Goal: Transaction & Acquisition: Purchase product/service

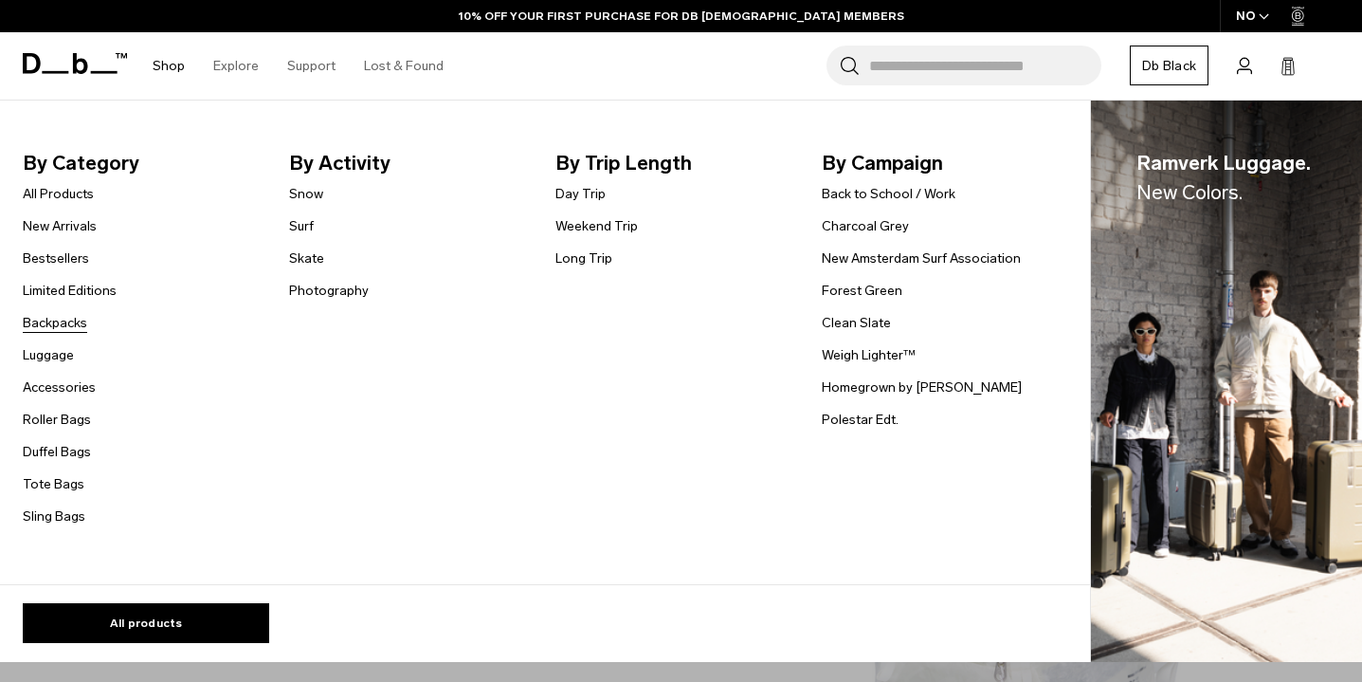
click at [69, 327] on link "Backpacks" at bounding box center [55, 323] width 64 height 20
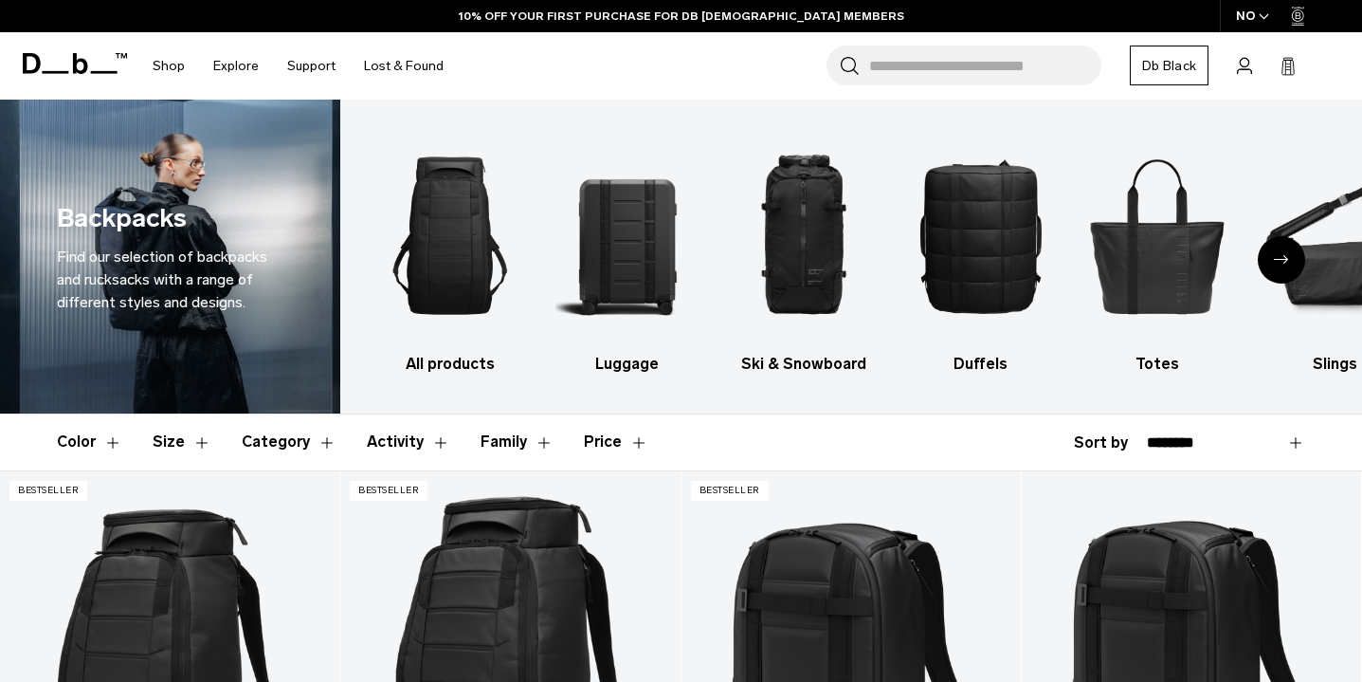
click at [374, 439] on button "Activity" at bounding box center [408, 441] width 83 height 55
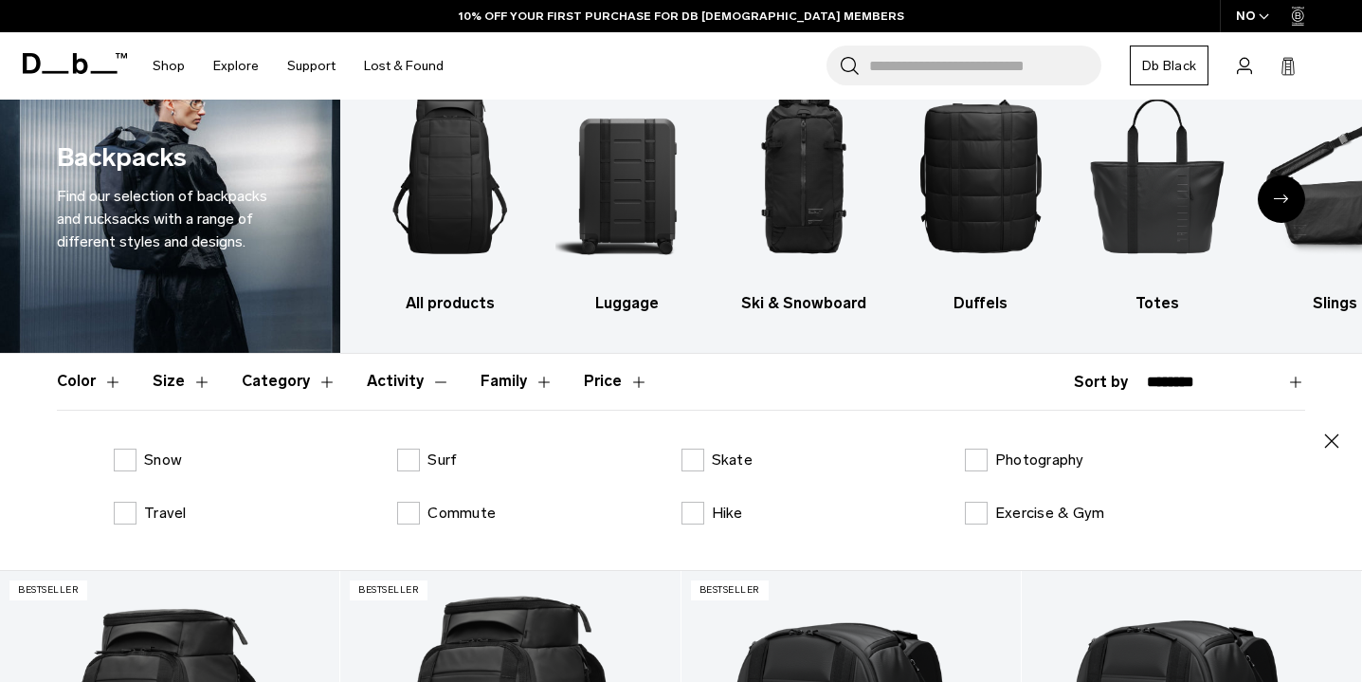
scroll to position [62, 0]
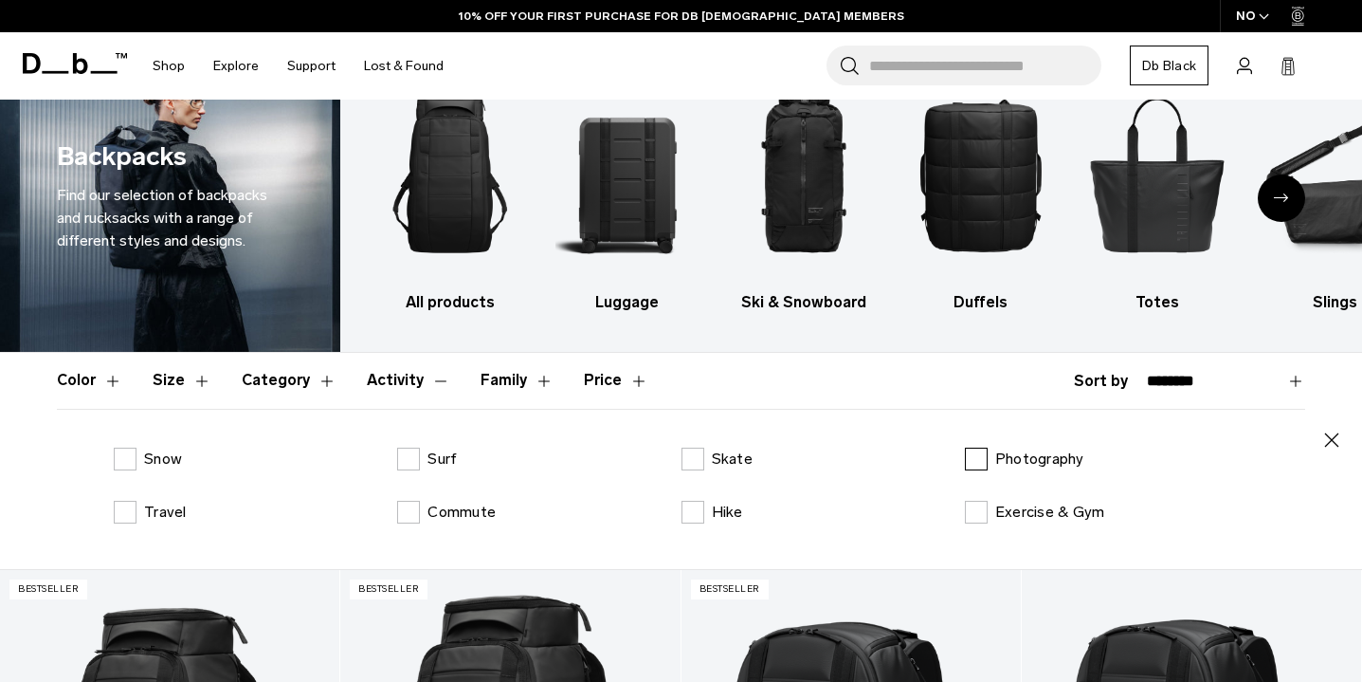
click at [977, 455] on label "Photography" at bounding box center [1024, 458] width 119 height 23
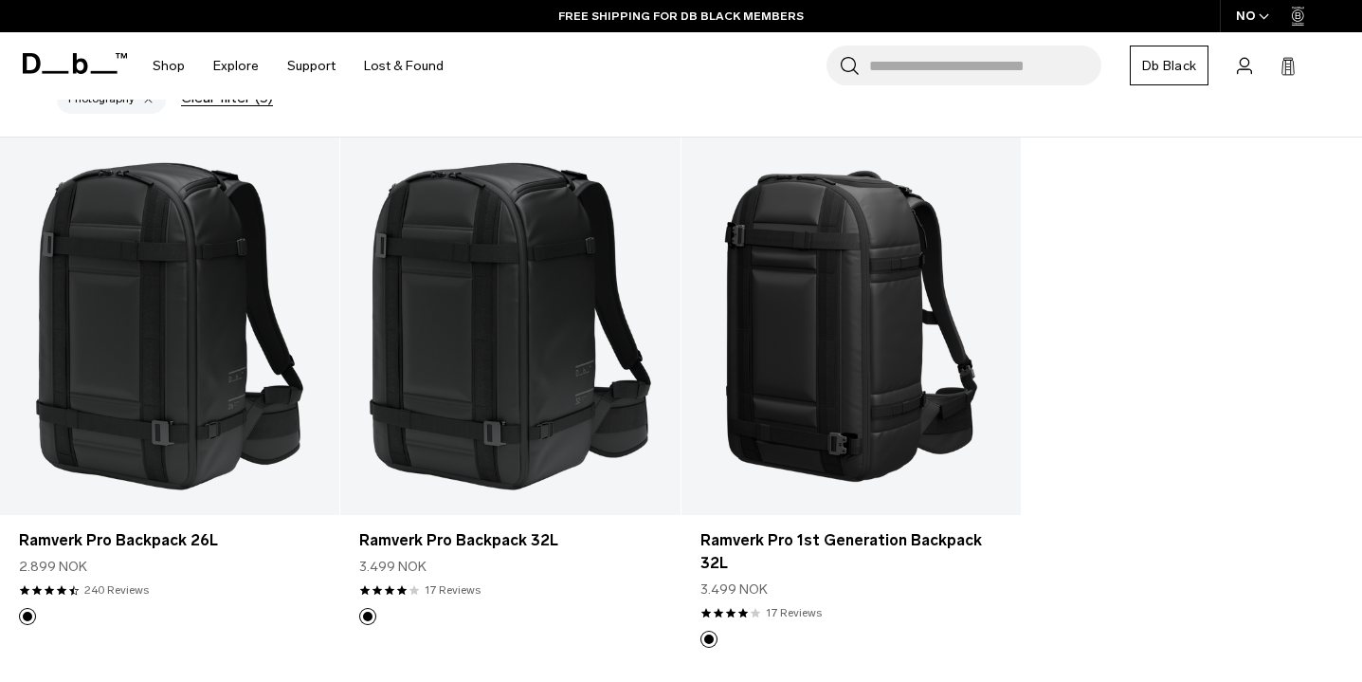
scroll to position [559, 0]
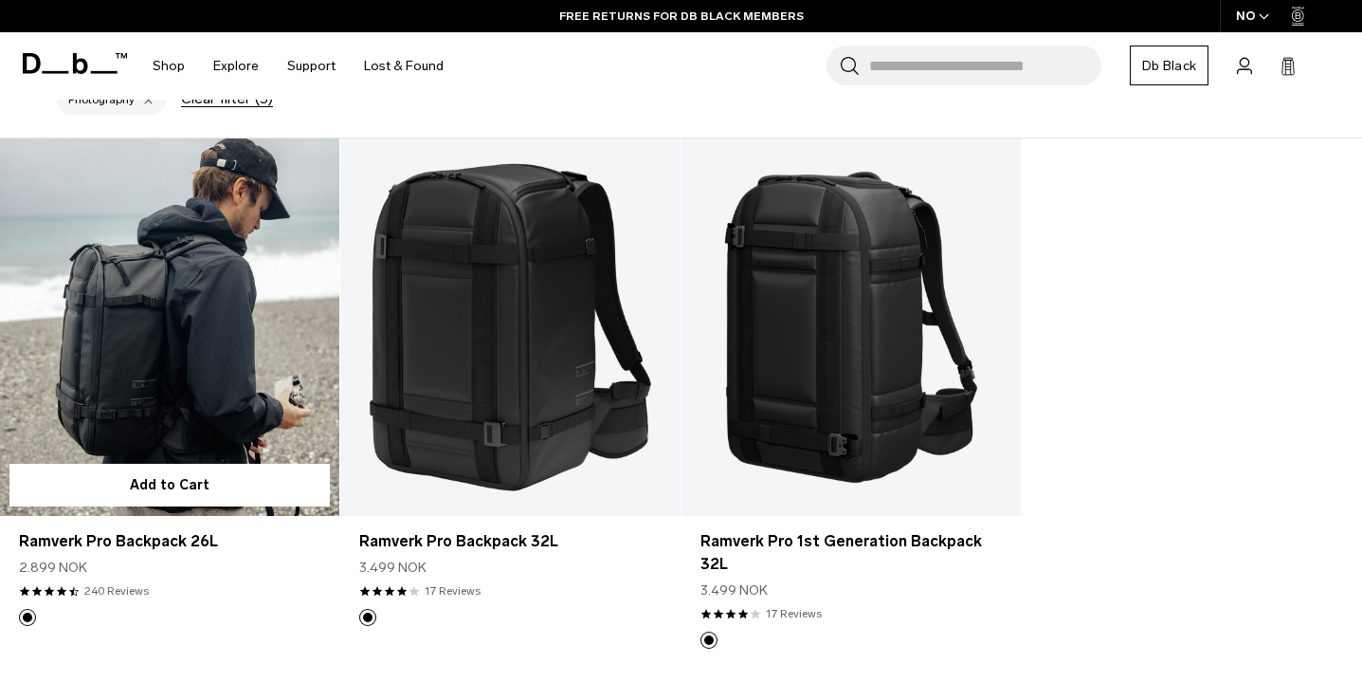
click at [181, 325] on link "Ramverk Pro Backpack 26L" at bounding box center [169, 326] width 339 height 377
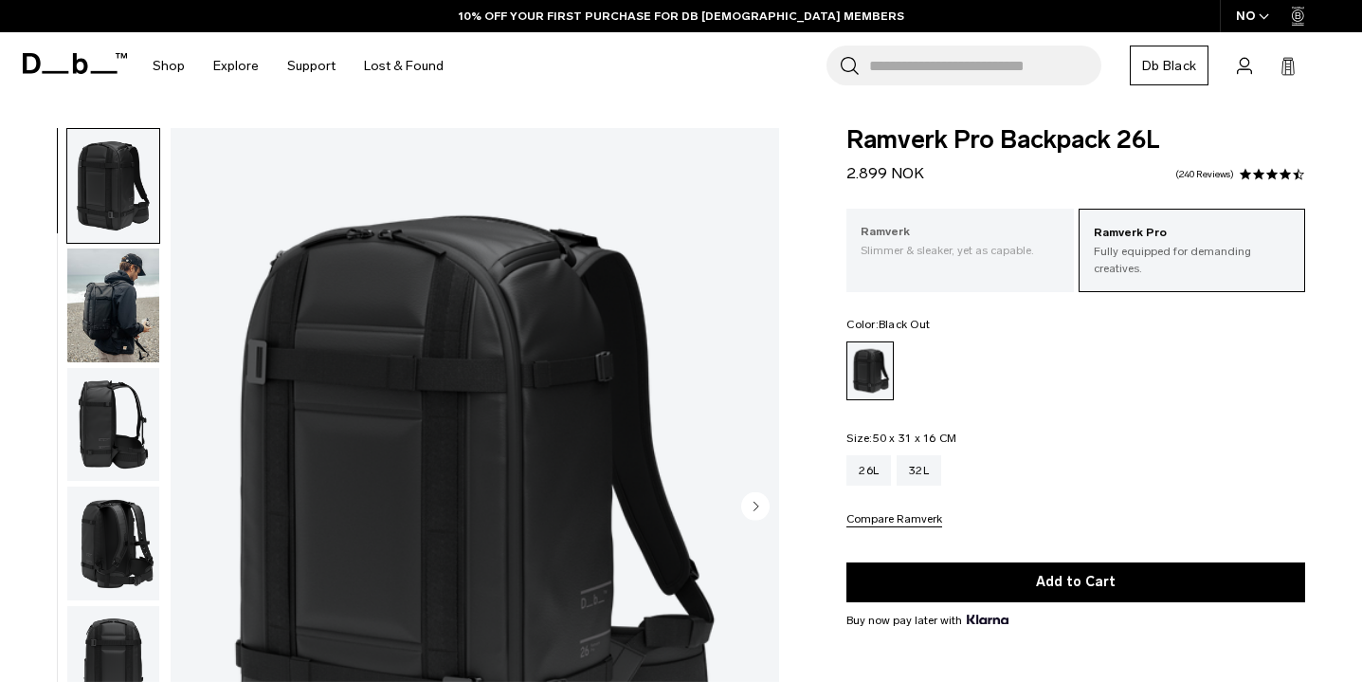
click at [977, 261] on div "Ramverk Slimmer & sleaker, yet as capable." at bounding box center [959, 241] width 227 height 64
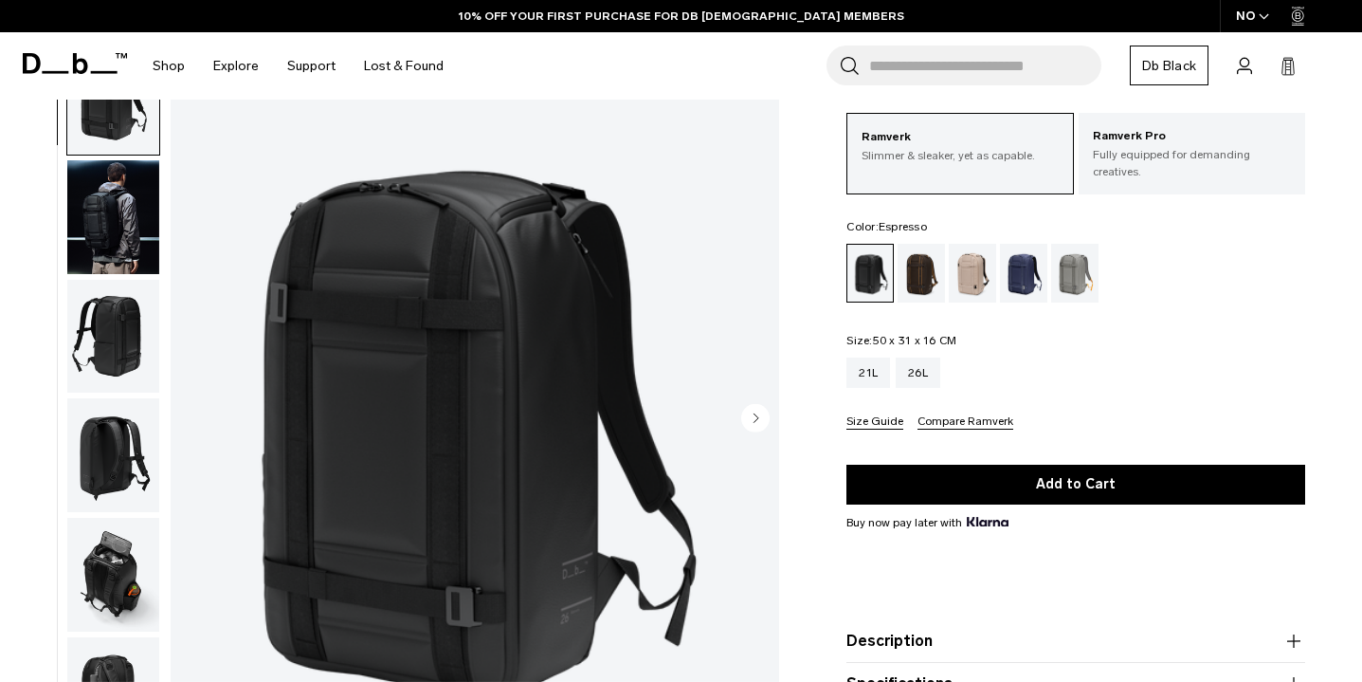
click at [924, 282] on div "Espresso" at bounding box center [922, 273] width 48 height 59
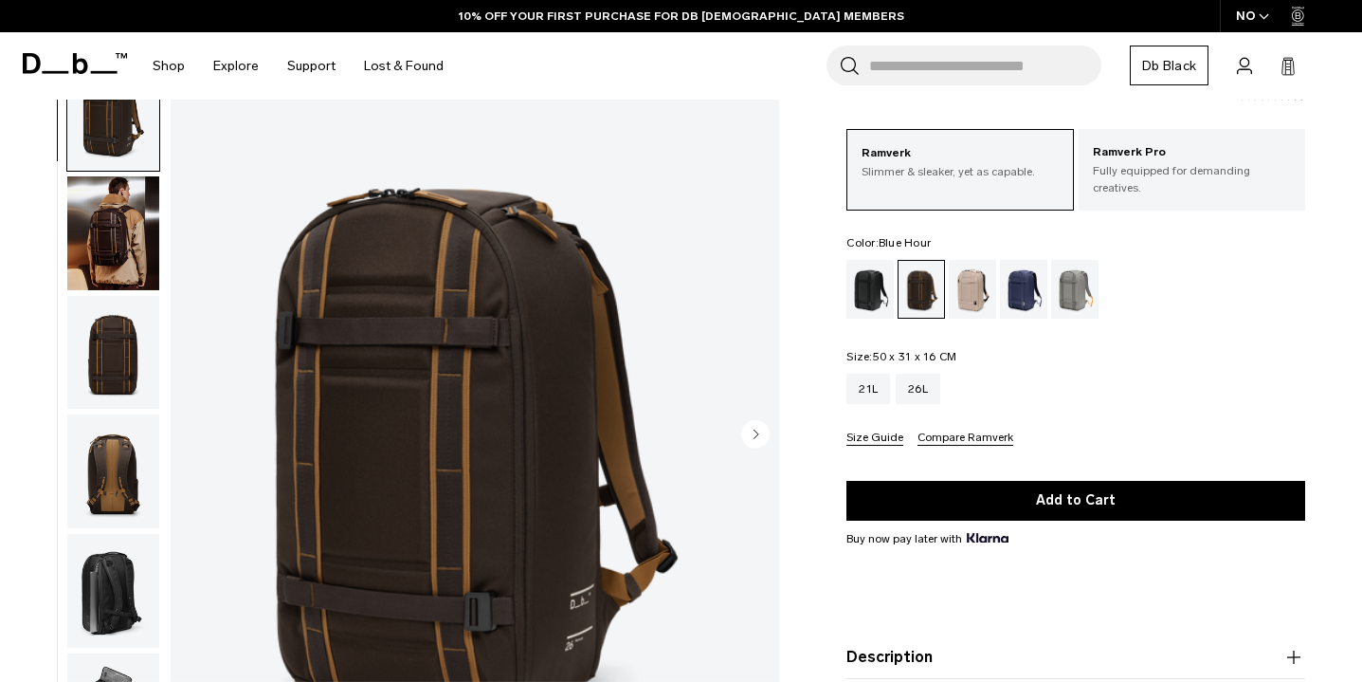
click at [1020, 292] on div "Blue Hour" at bounding box center [1024, 289] width 48 height 59
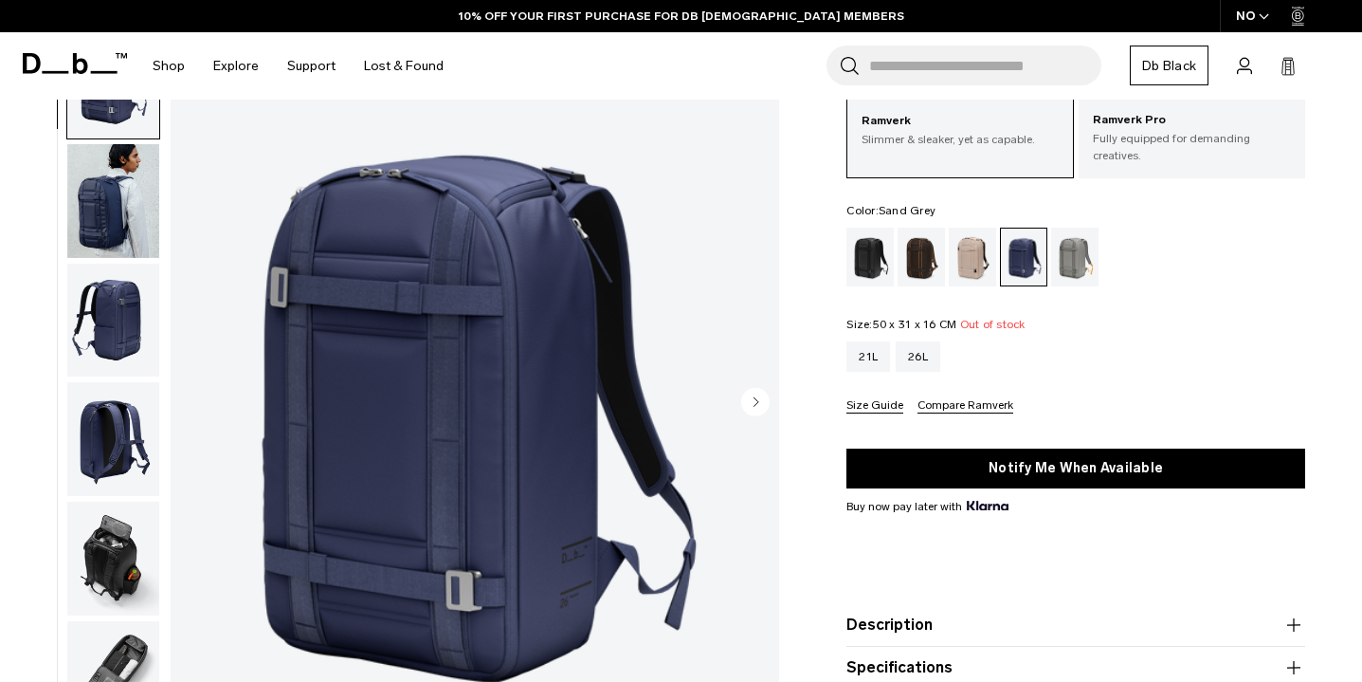
click at [1081, 260] on div "Sand Grey" at bounding box center [1075, 257] width 48 height 59
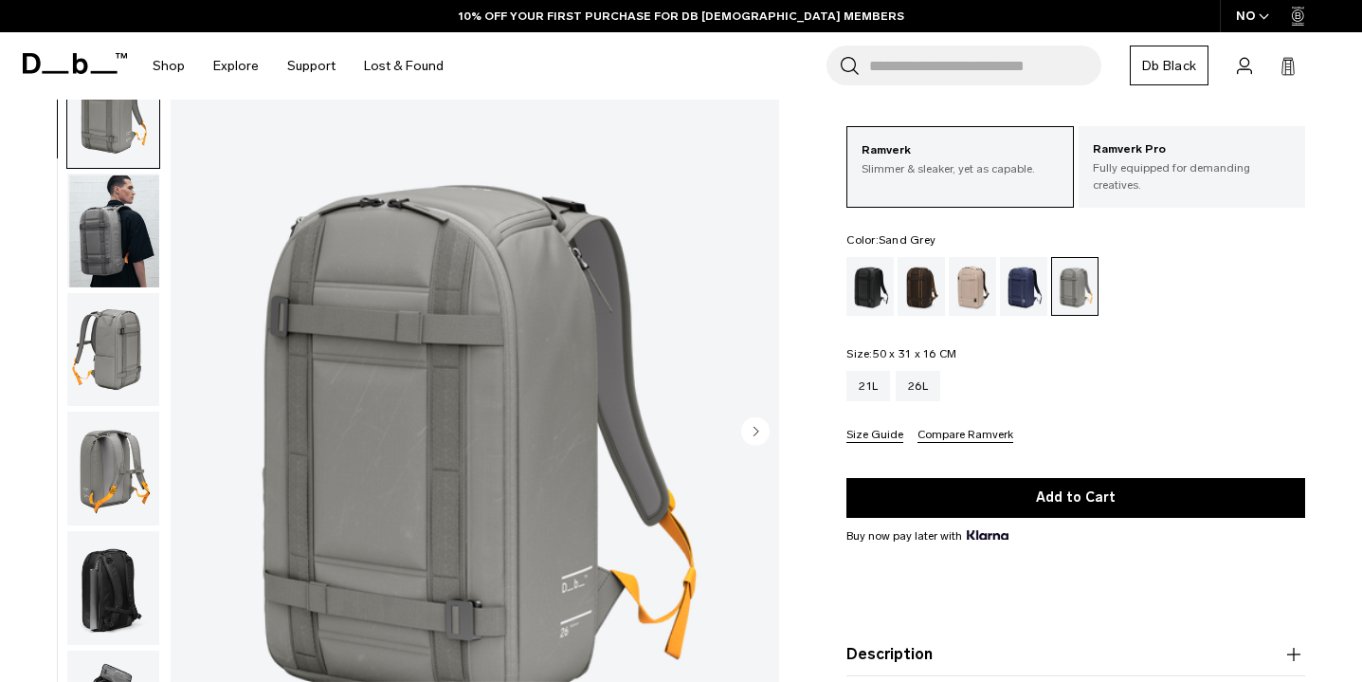
scroll to position [143, 0]
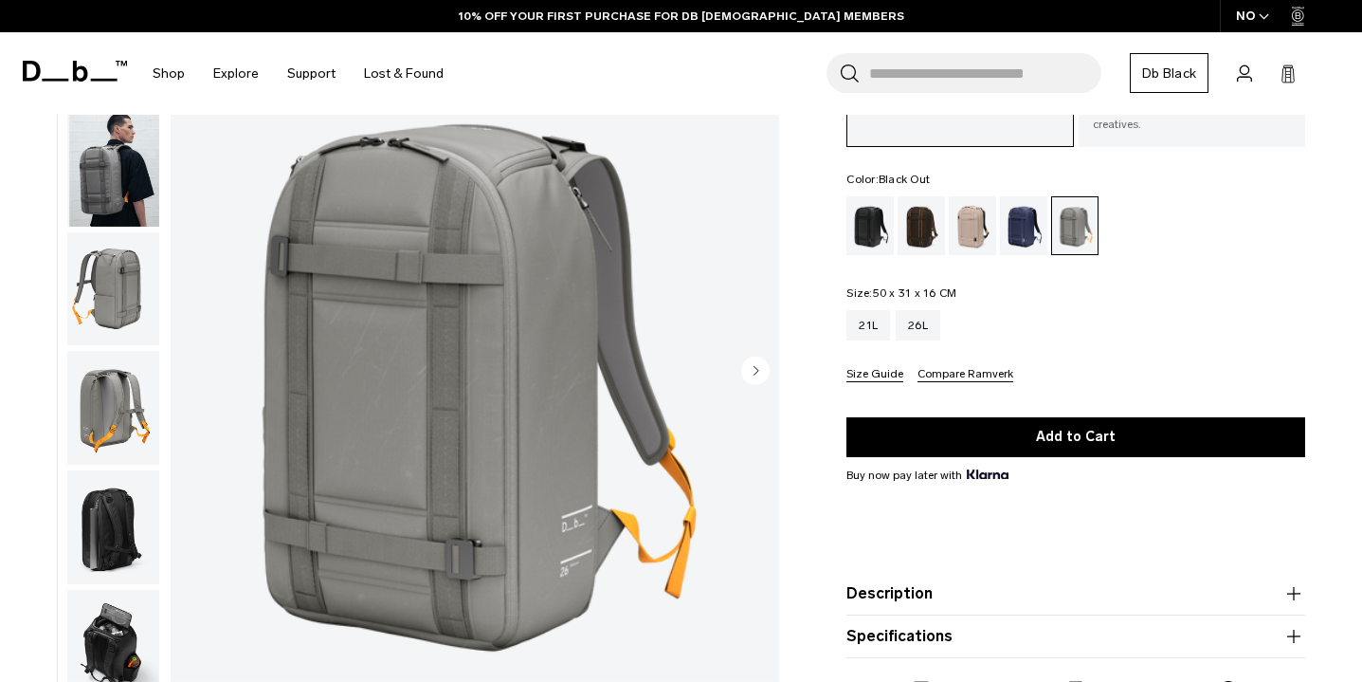
click at [862, 211] on div "Black Out" at bounding box center [870, 225] width 48 height 59
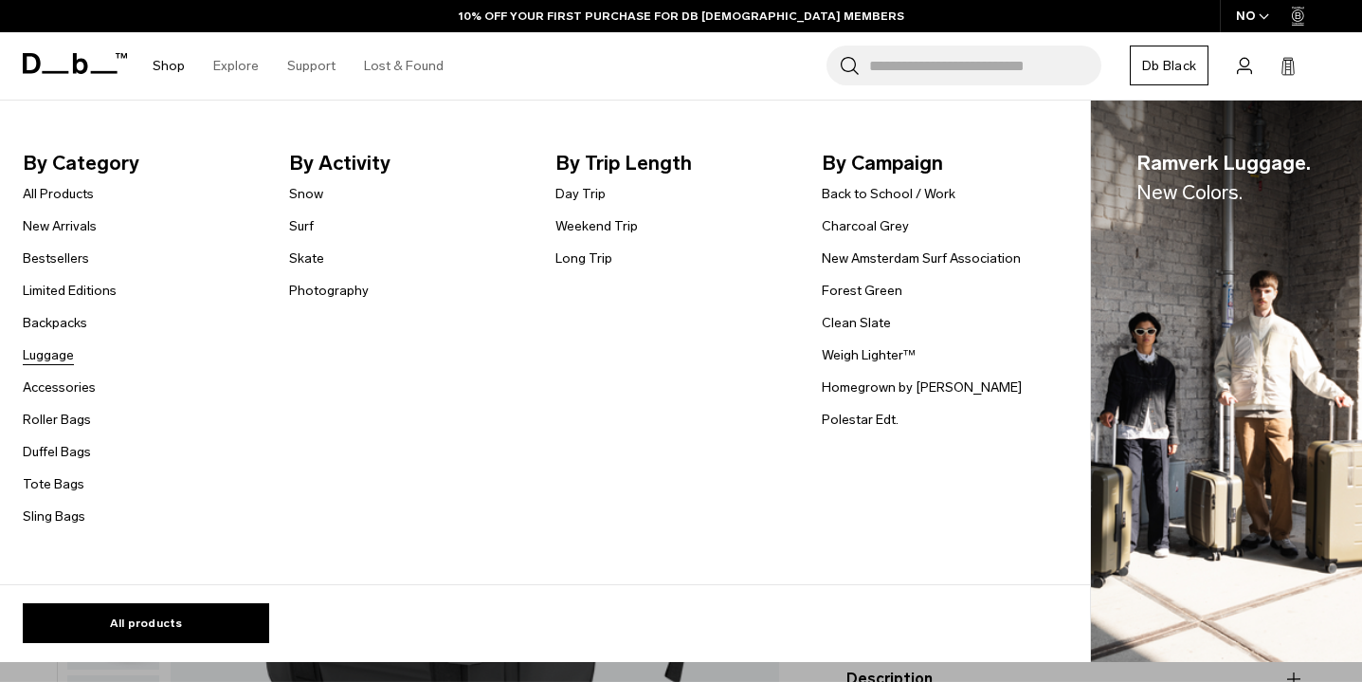
scroll to position [16, 0]
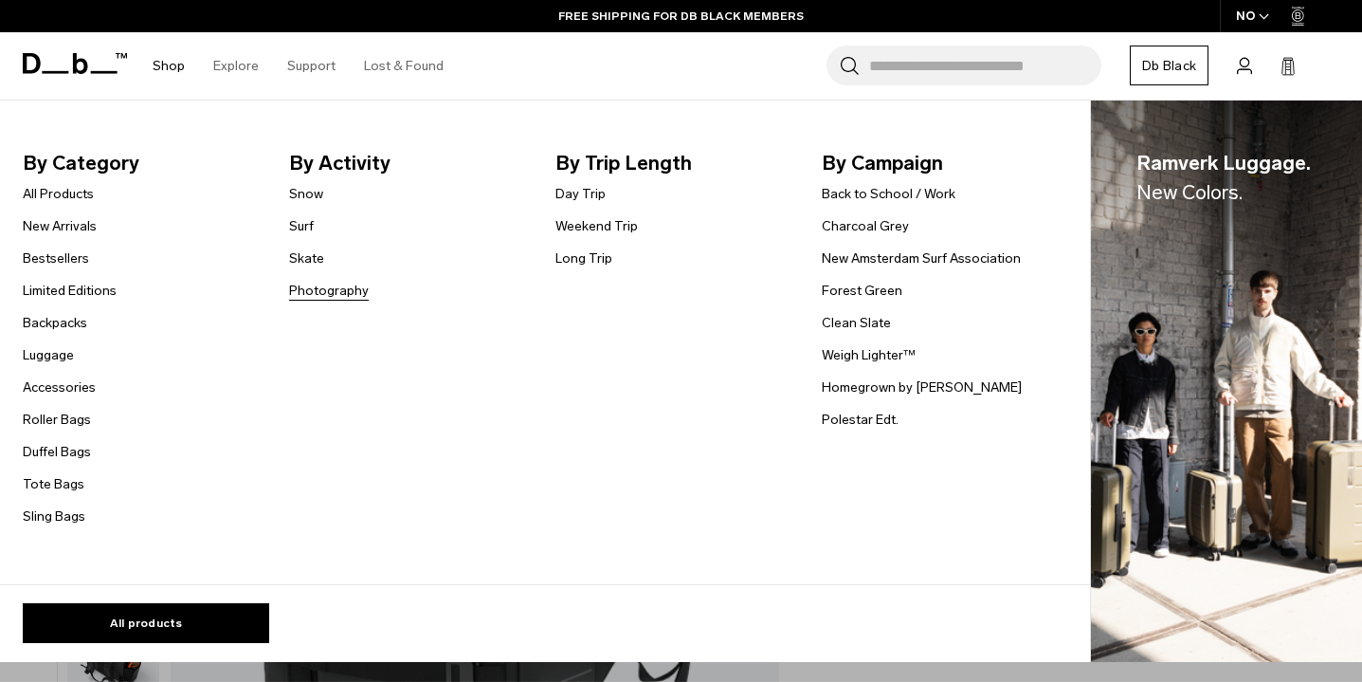
click at [313, 286] on link "Photography" at bounding box center [329, 291] width 80 height 20
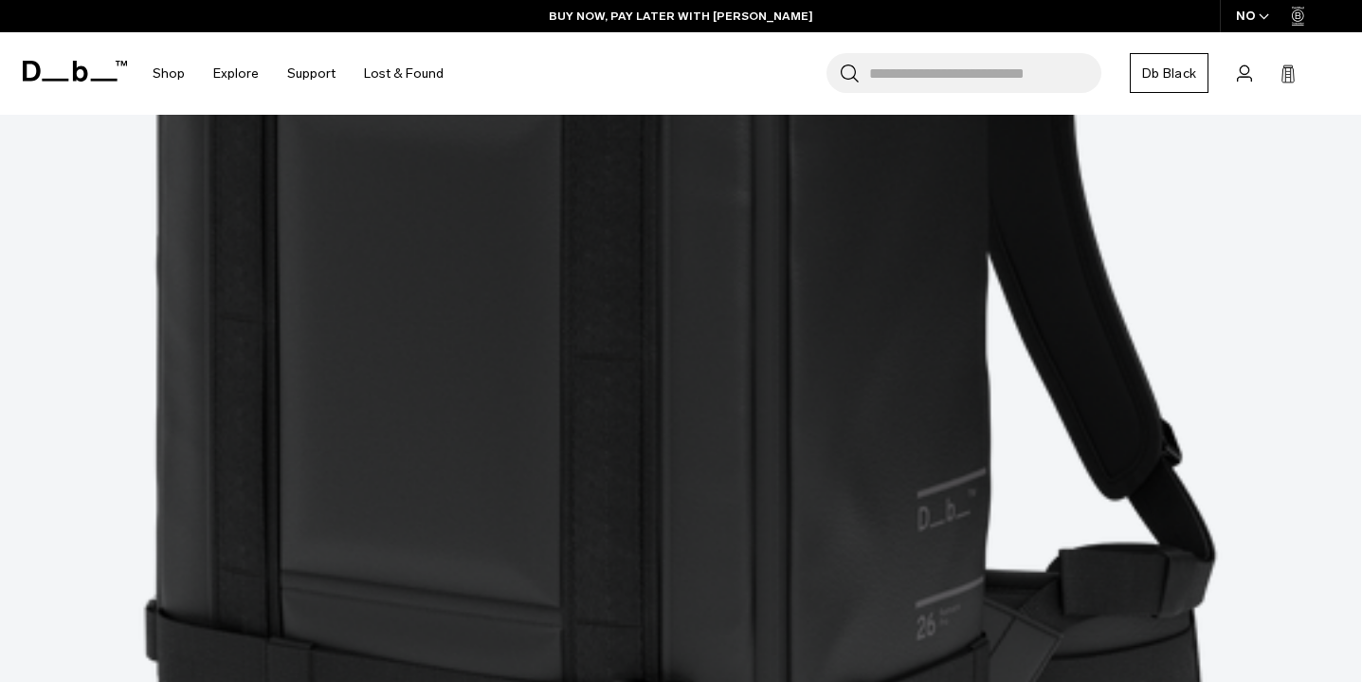
scroll to position [954, 0]
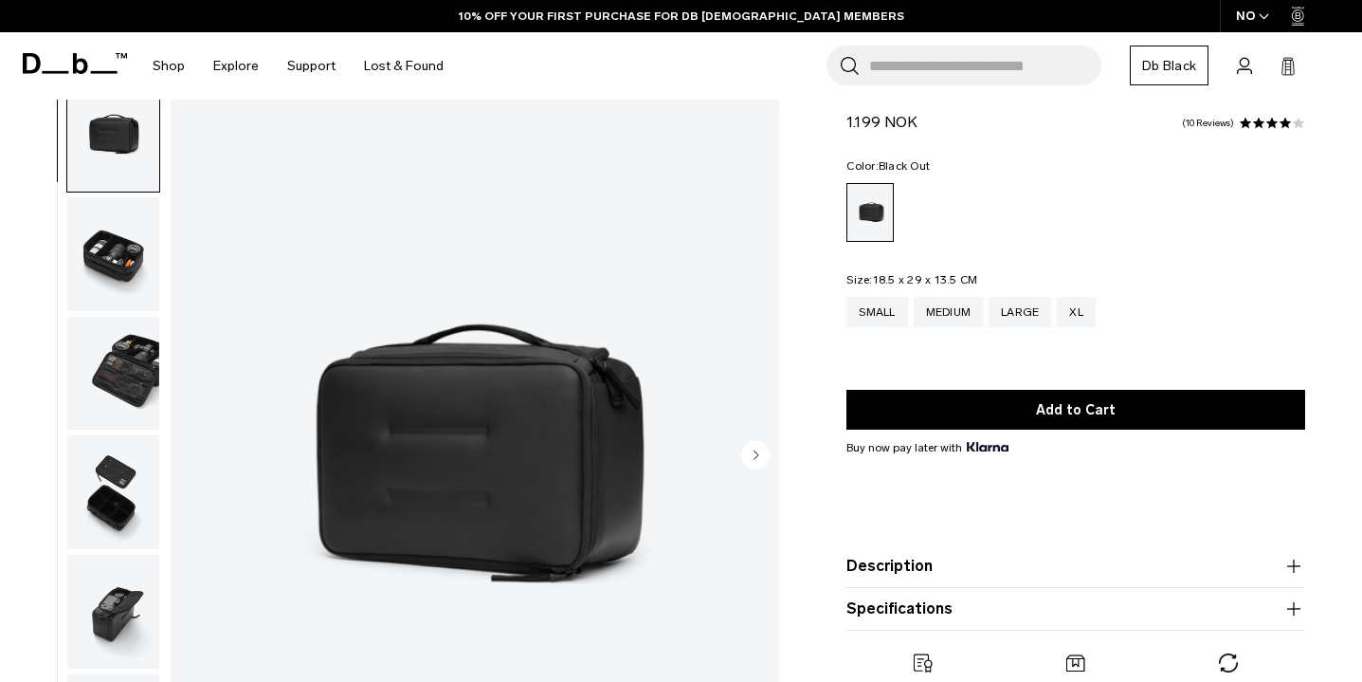
scroll to position [94, 0]
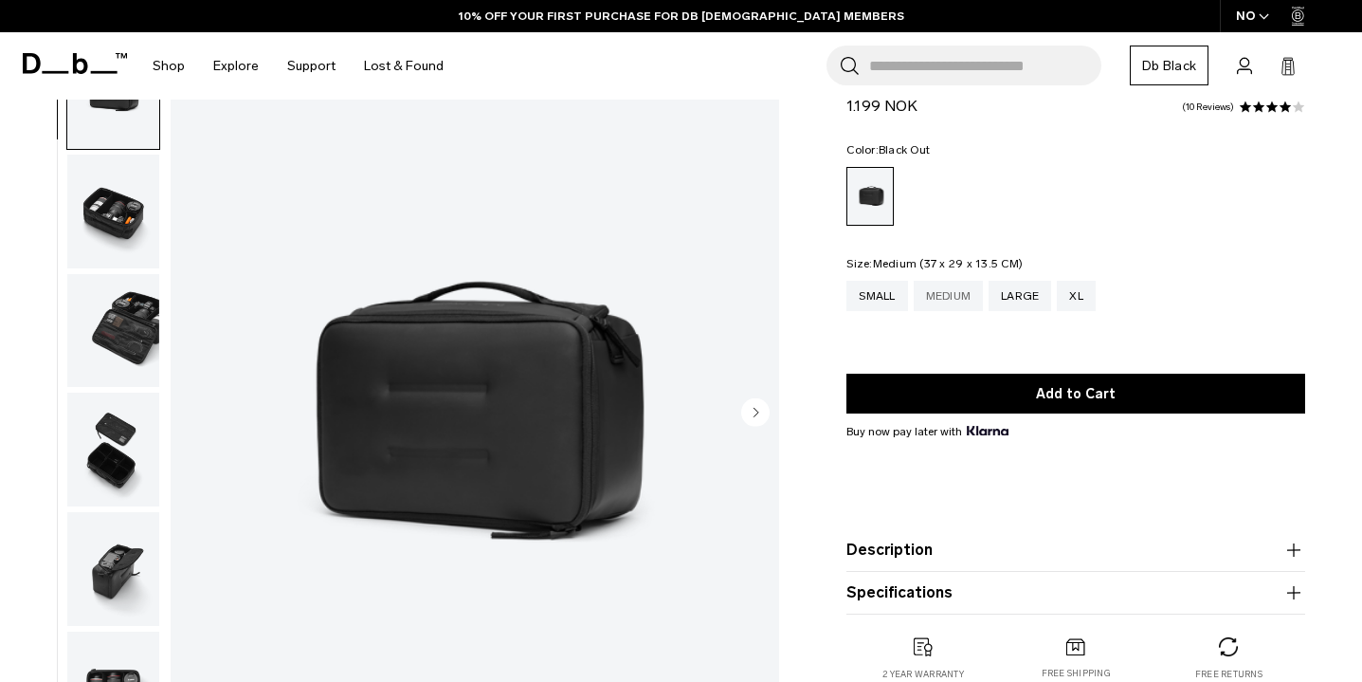
click at [967, 299] on div "Medium" at bounding box center [949, 296] width 70 height 30
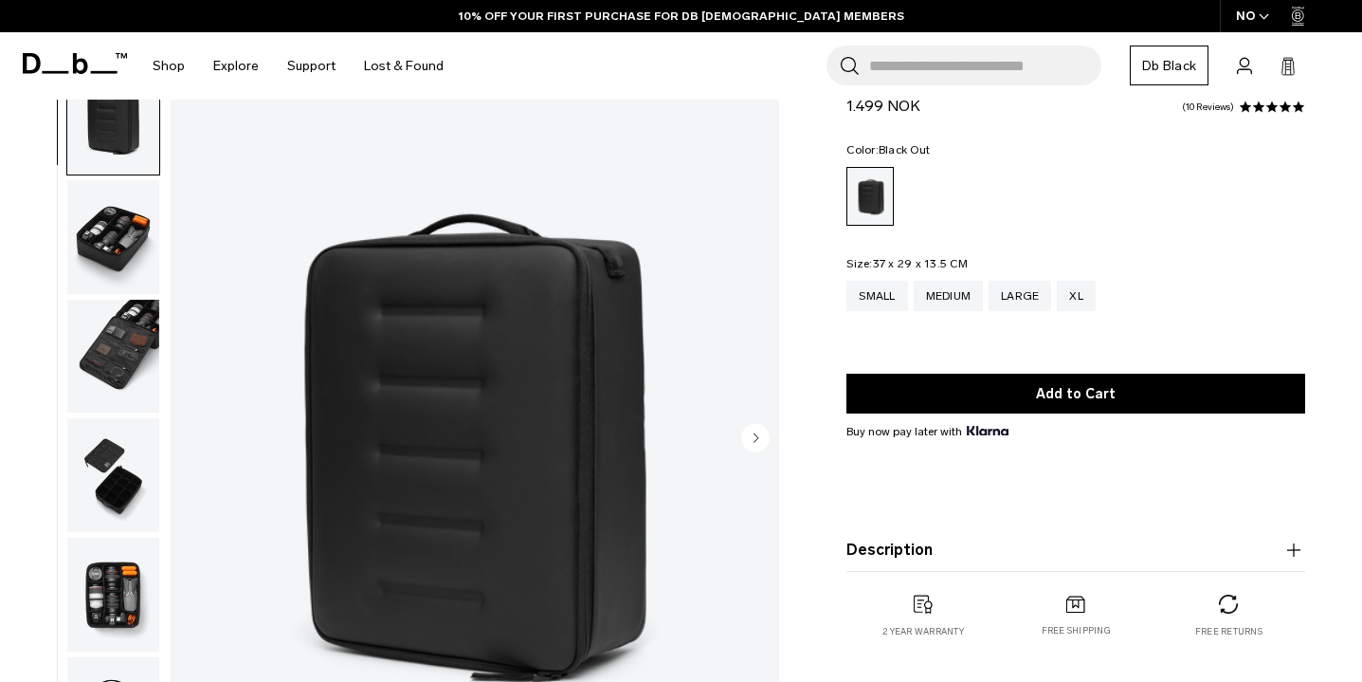
scroll to position [76, 0]
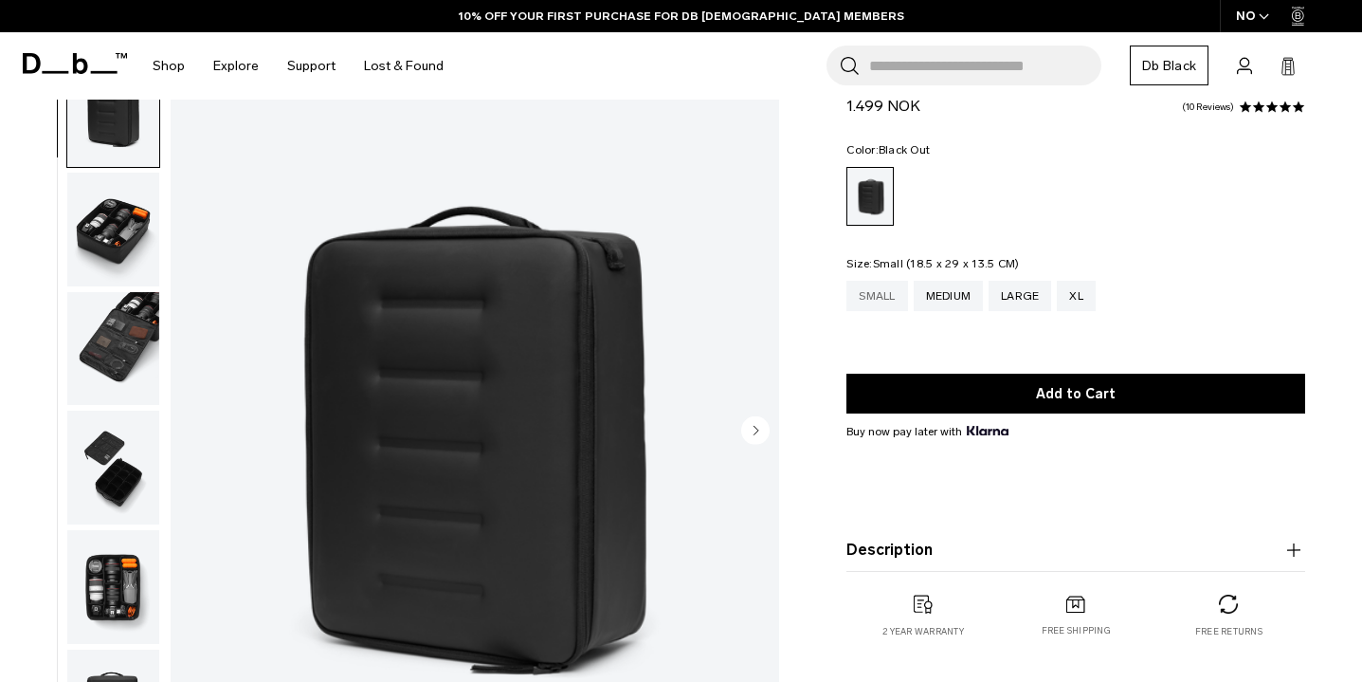
click at [889, 297] on div "Small" at bounding box center [876, 296] width 61 height 30
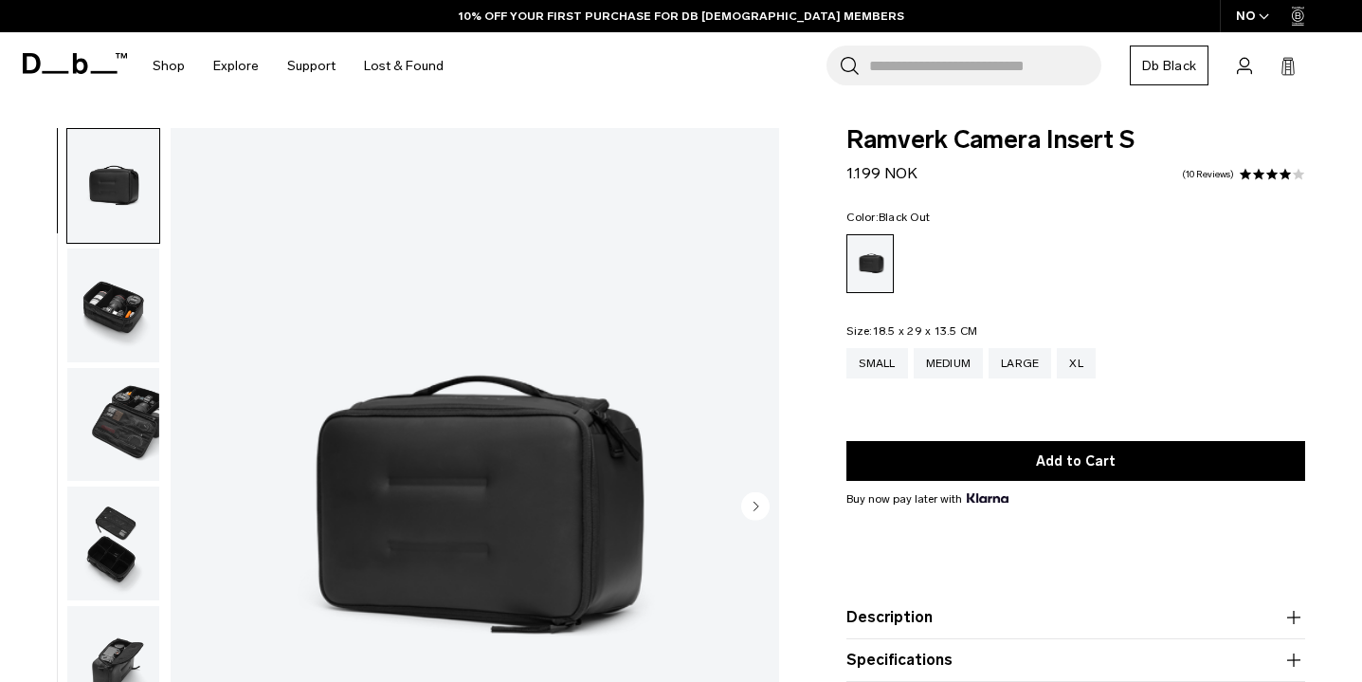
scroll to position [88, 0]
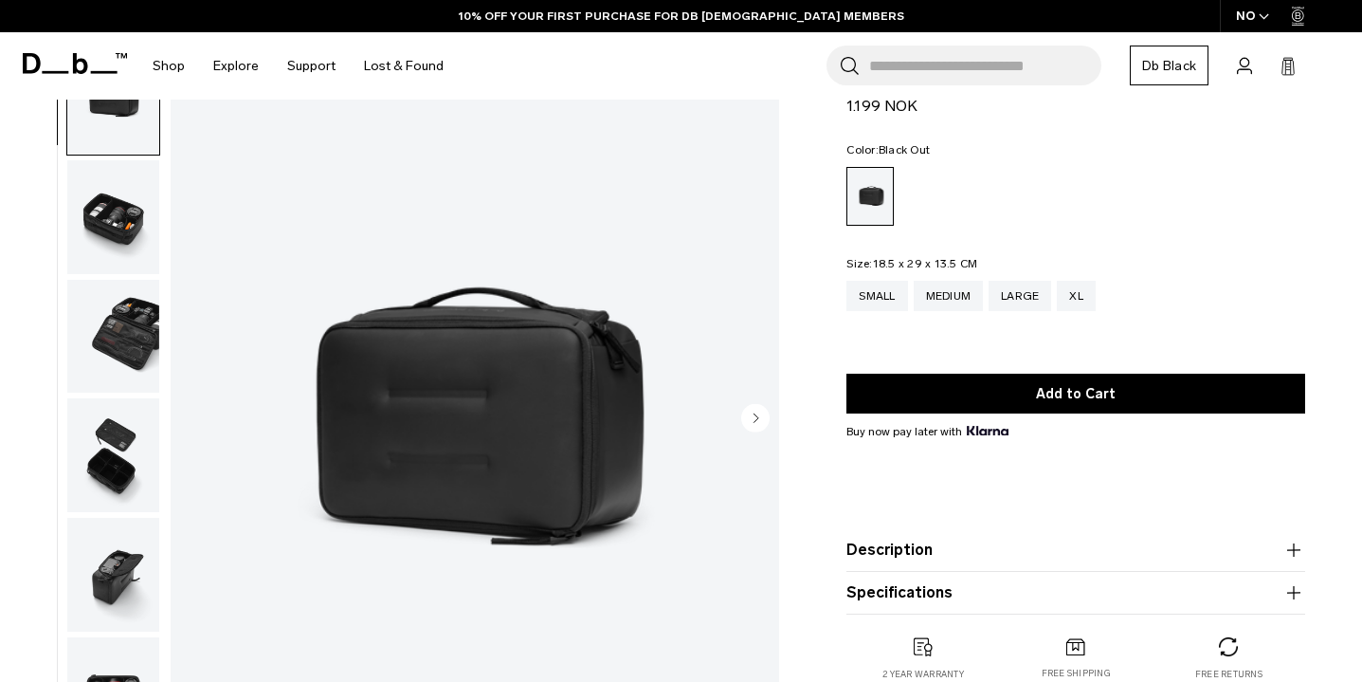
click at [98, 222] on img "button" at bounding box center [113, 217] width 92 height 114
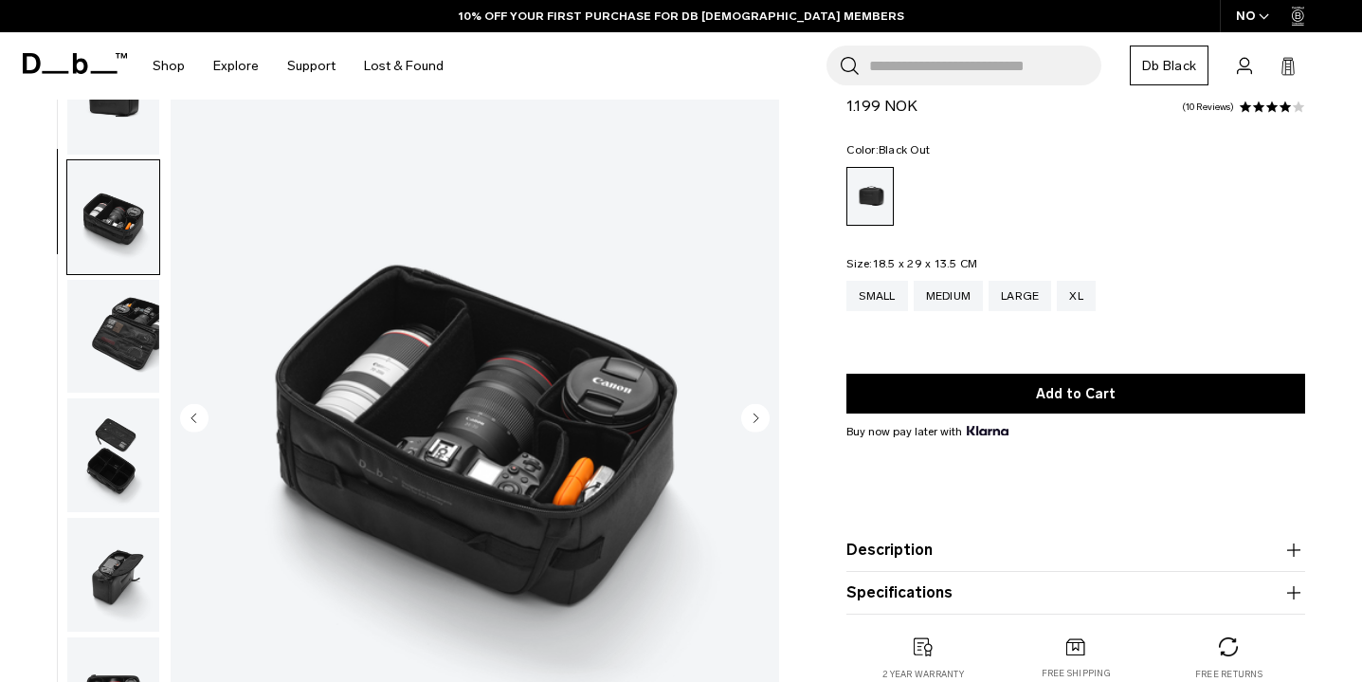
scroll to position [70, 0]
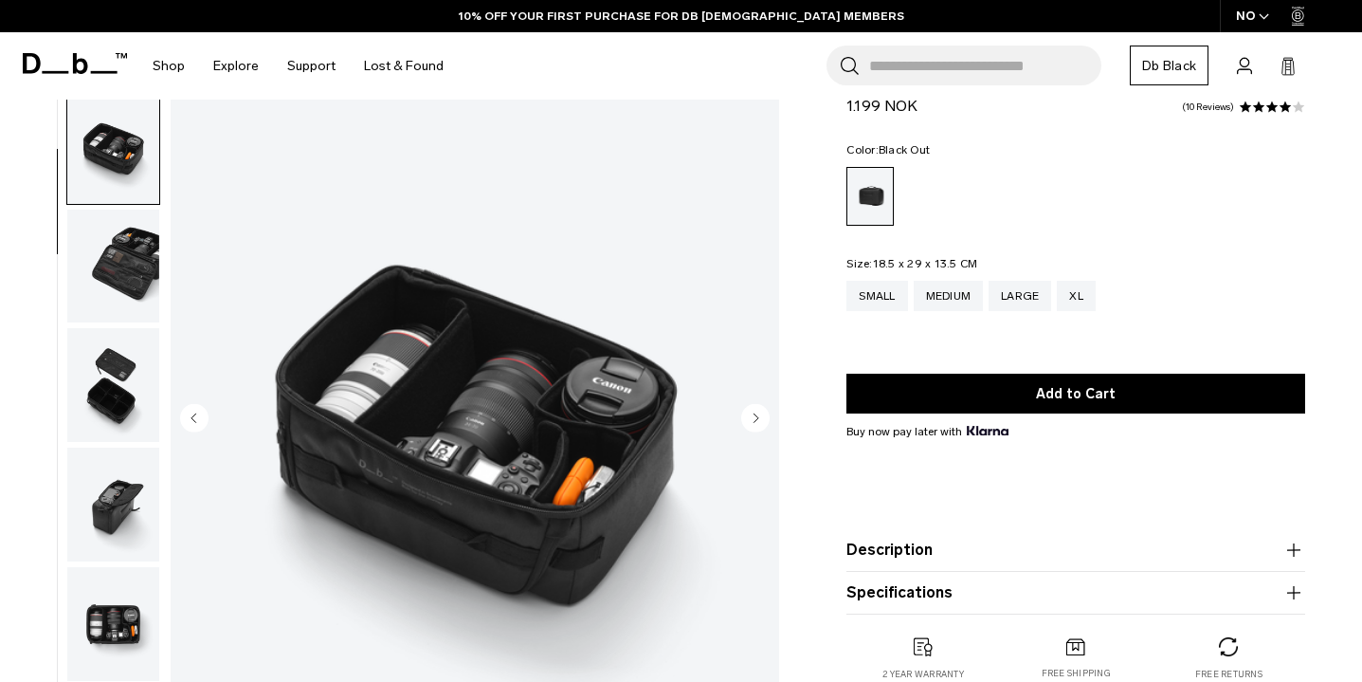
click at [117, 282] on img "button" at bounding box center [113, 266] width 92 height 114
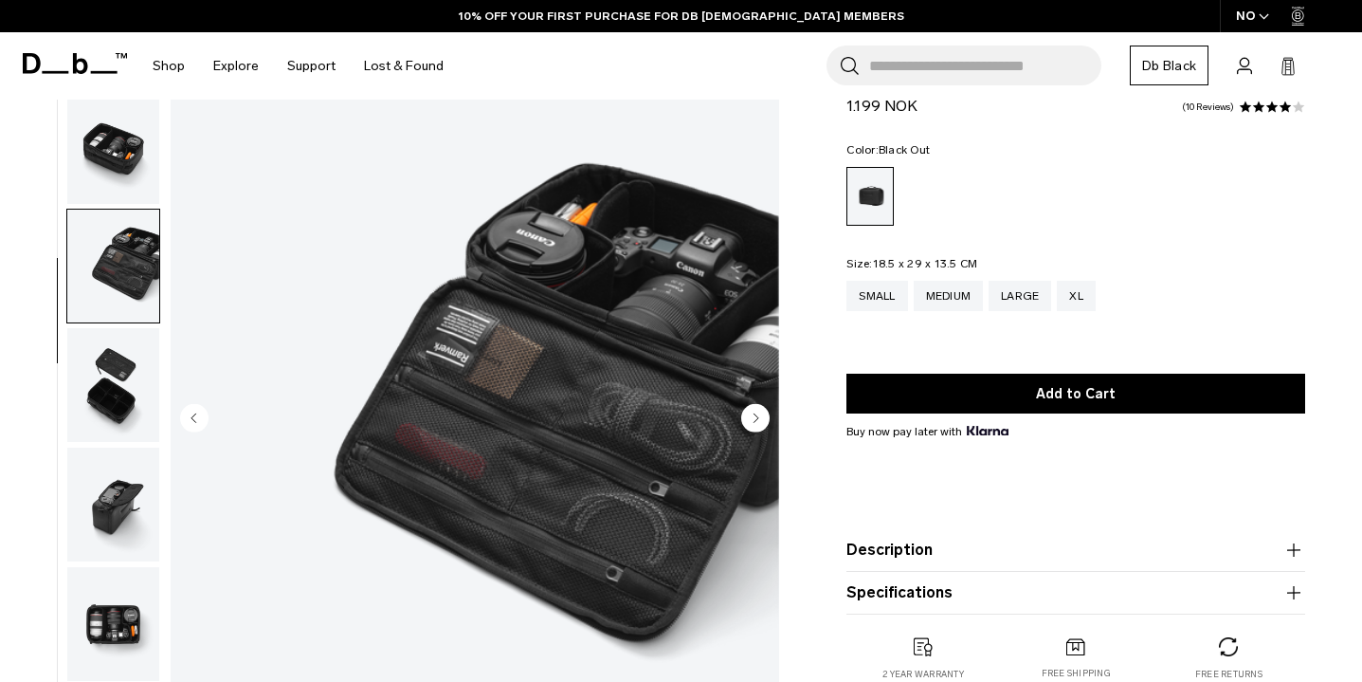
click at [124, 336] on img "button" at bounding box center [113, 385] width 92 height 114
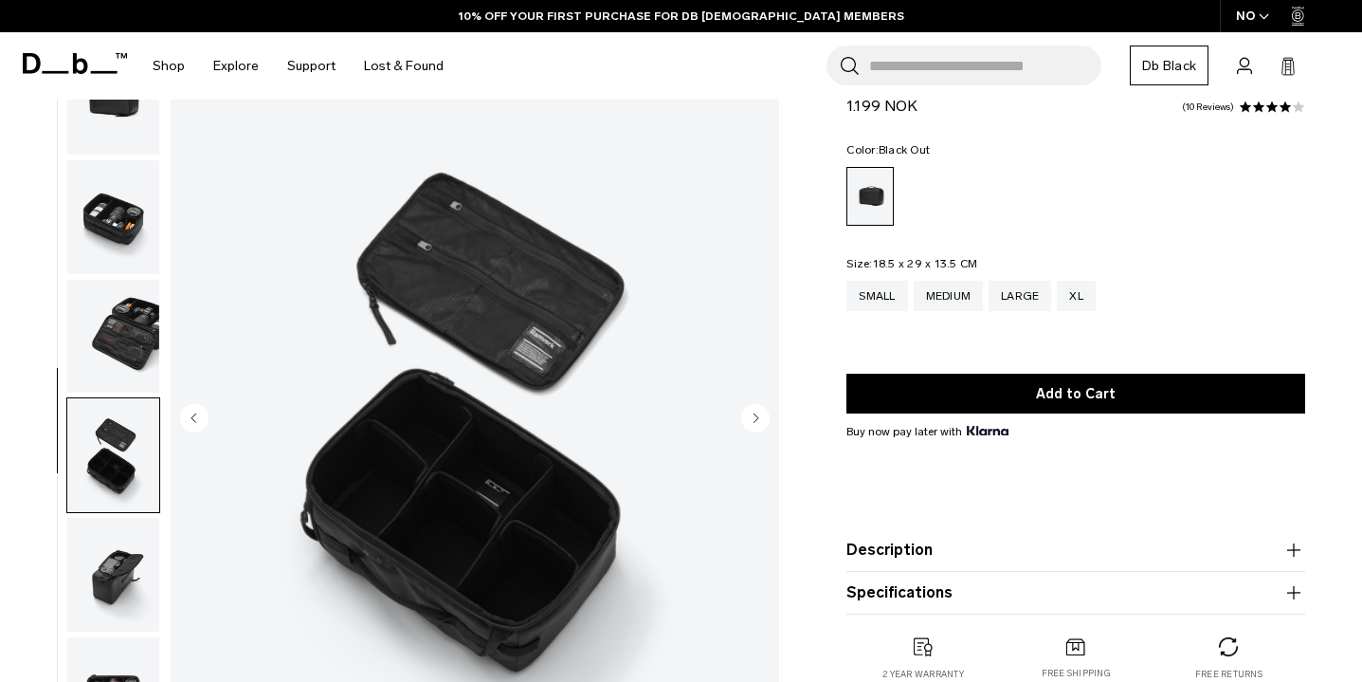
scroll to position [0, 0]
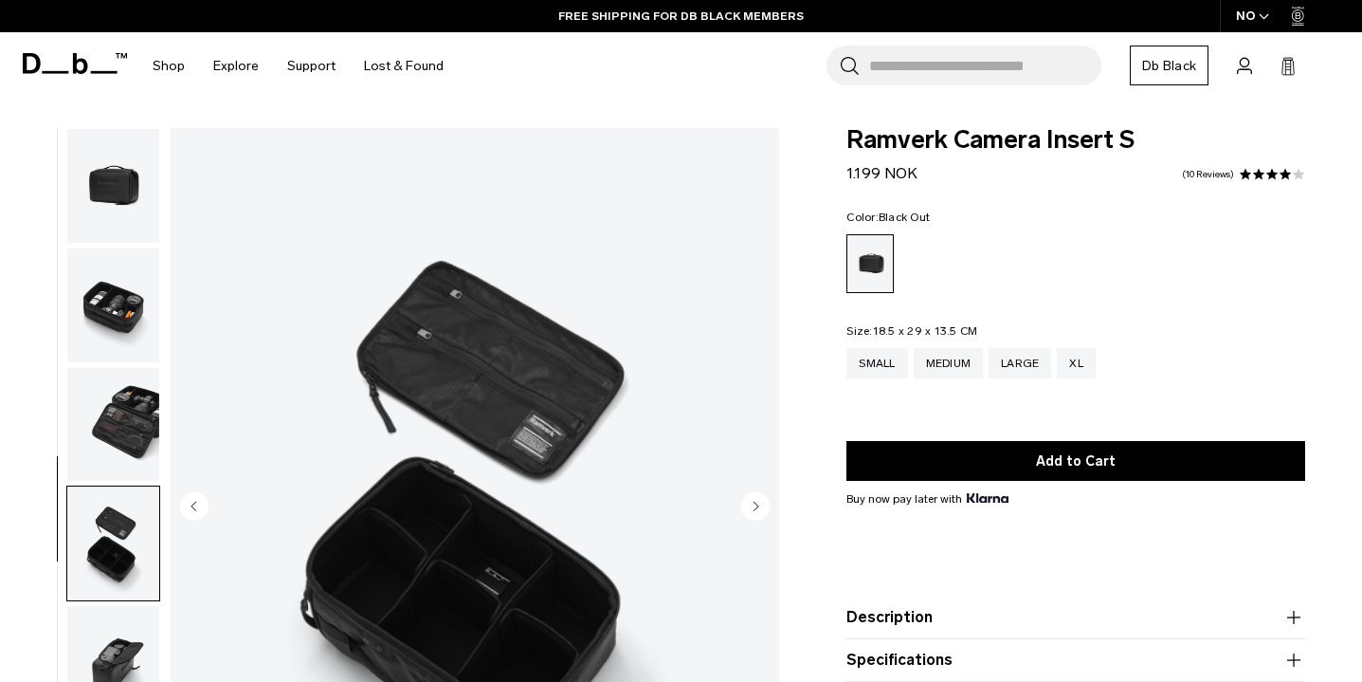
click at [132, 163] on img "button" at bounding box center [113, 186] width 92 height 114
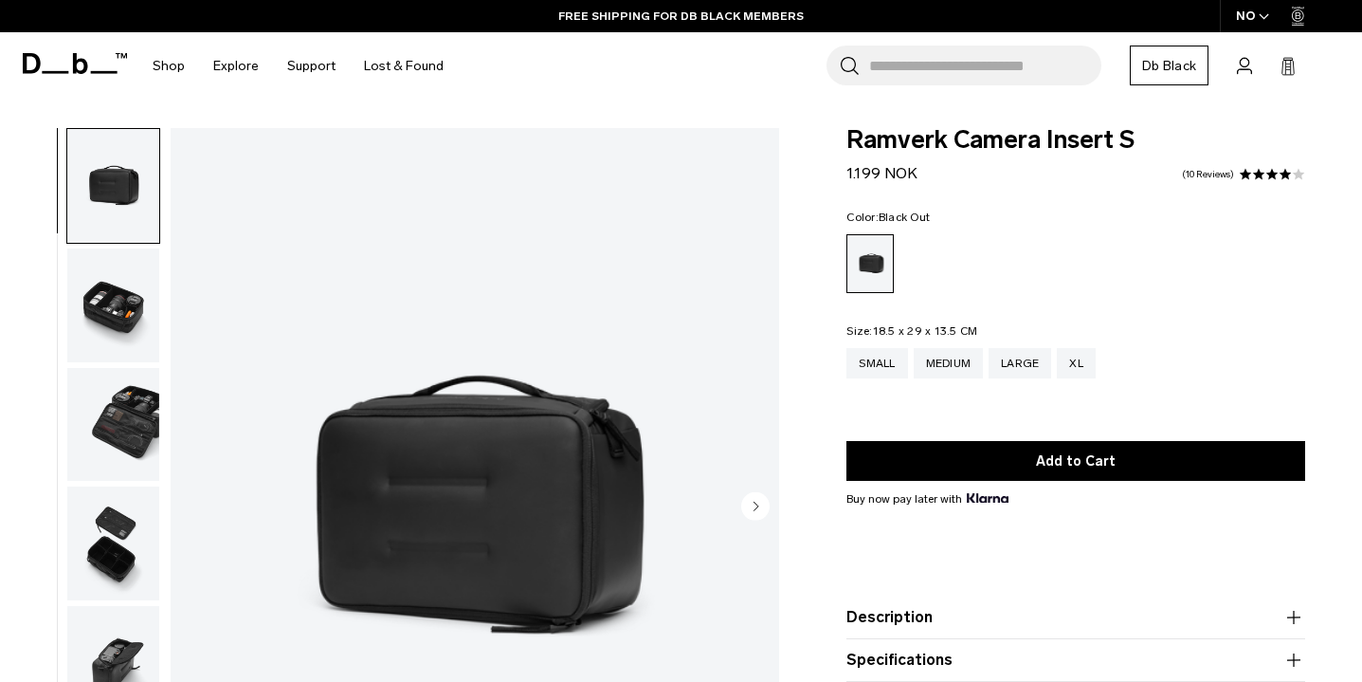
click at [134, 300] on img "button" at bounding box center [113, 305] width 92 height 114
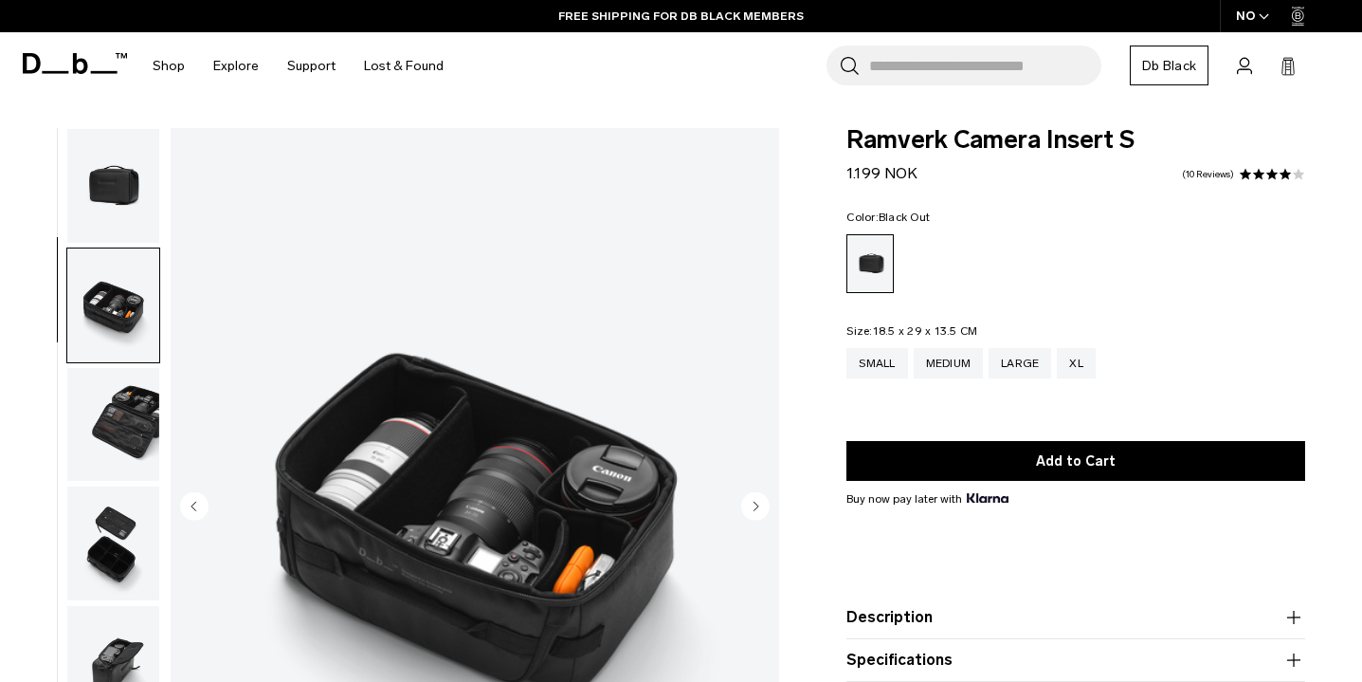
scroll to position [70, 0]
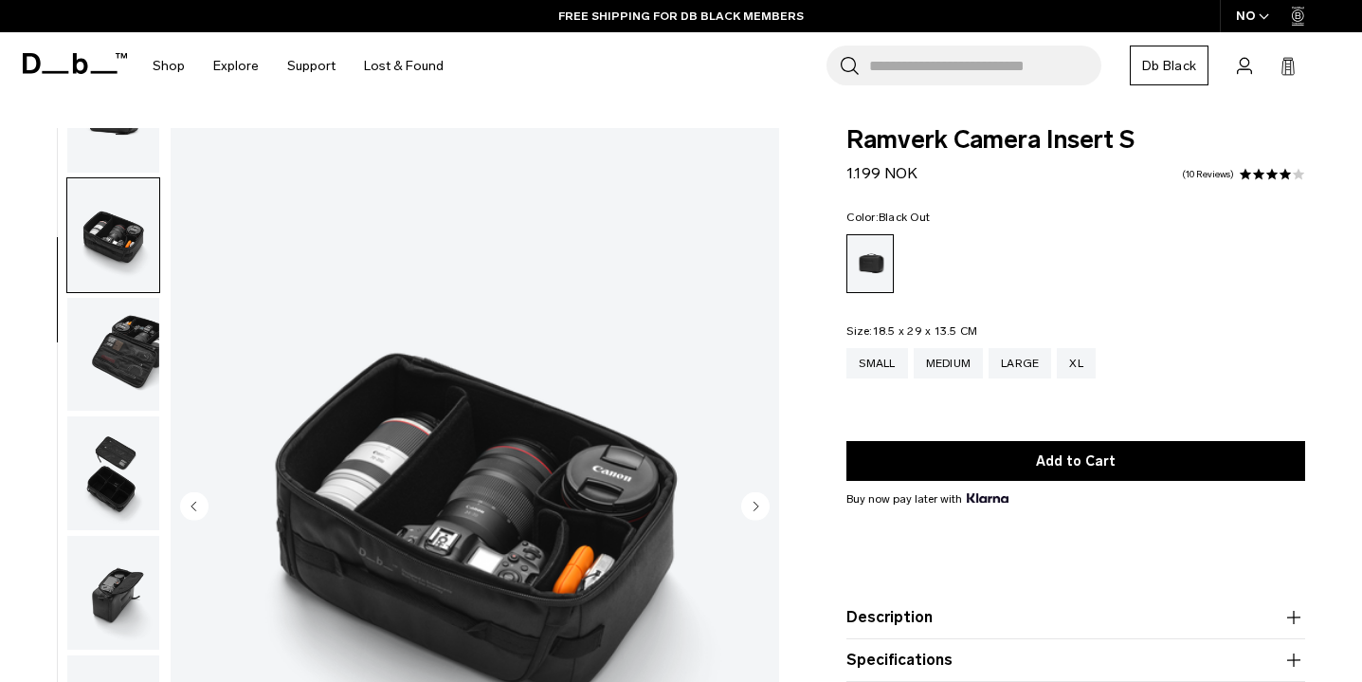
click at [138, 321] on img "button" at bounding box center [113, 355] width 92 height 114
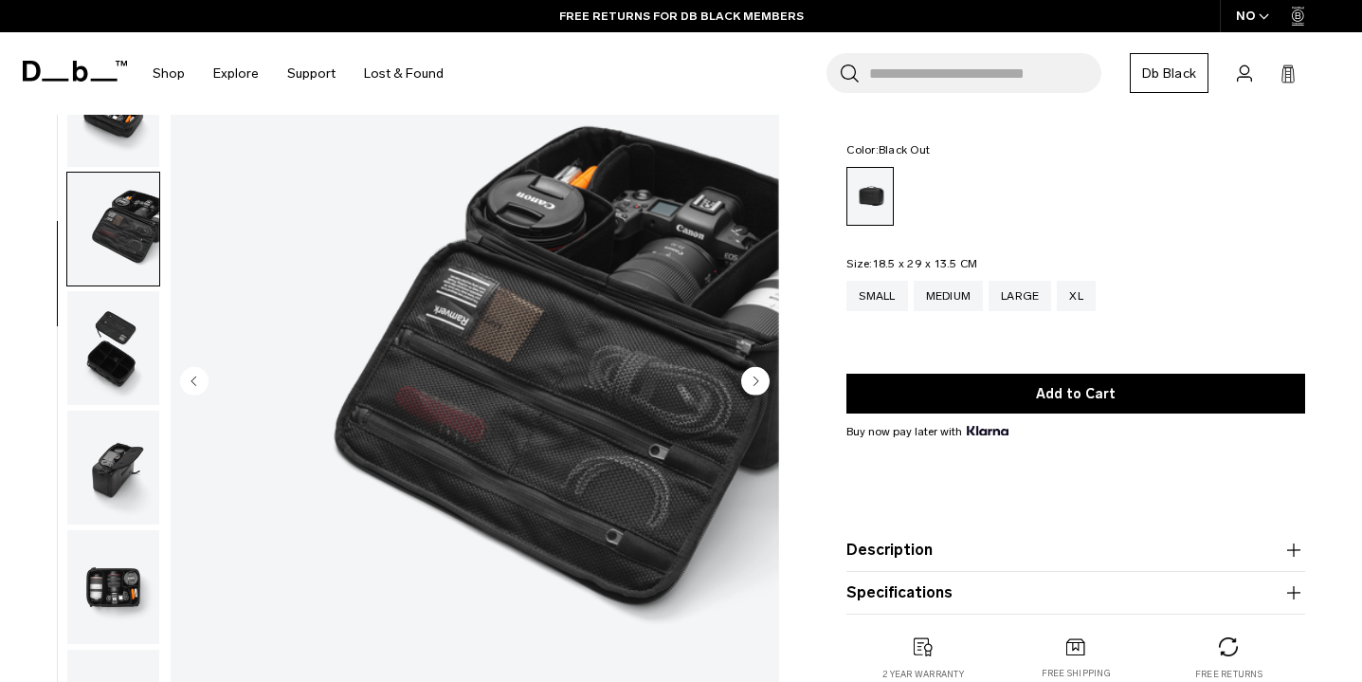
click at [136, 329] on img "button" at bounding box center [113, 348] width 92 height 114
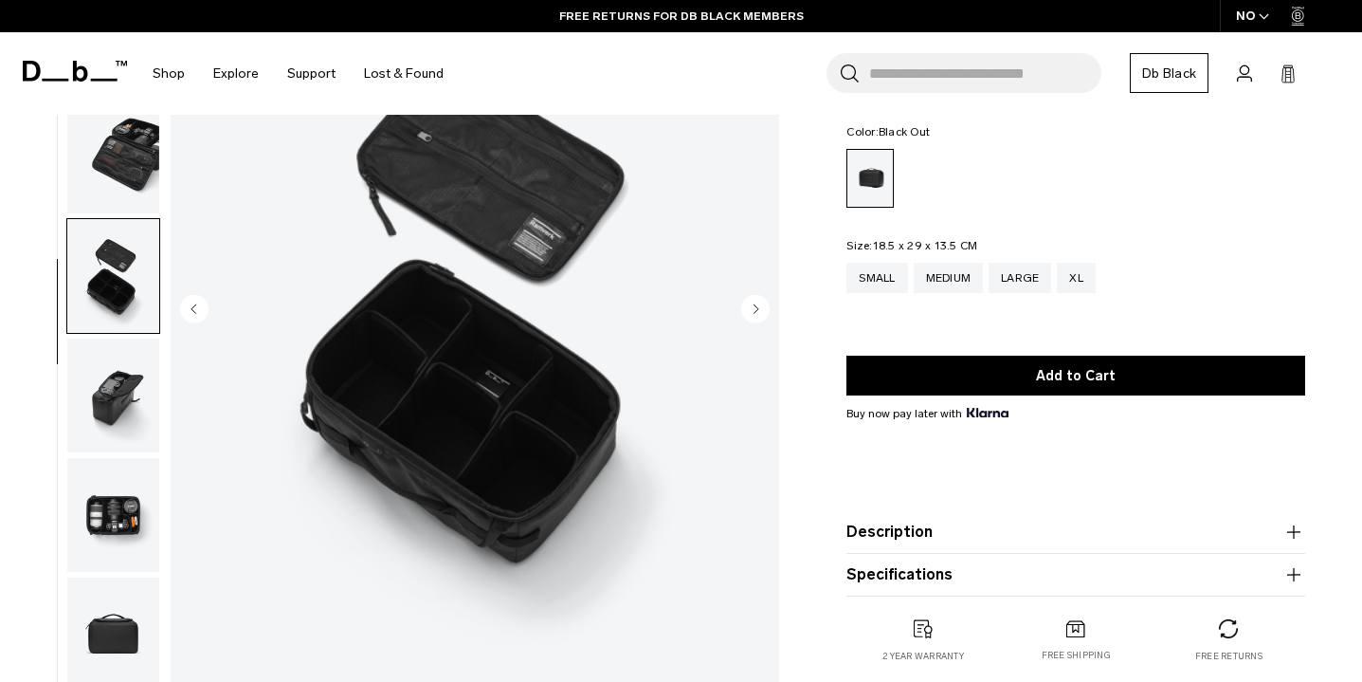
scroll to position [199, 0]
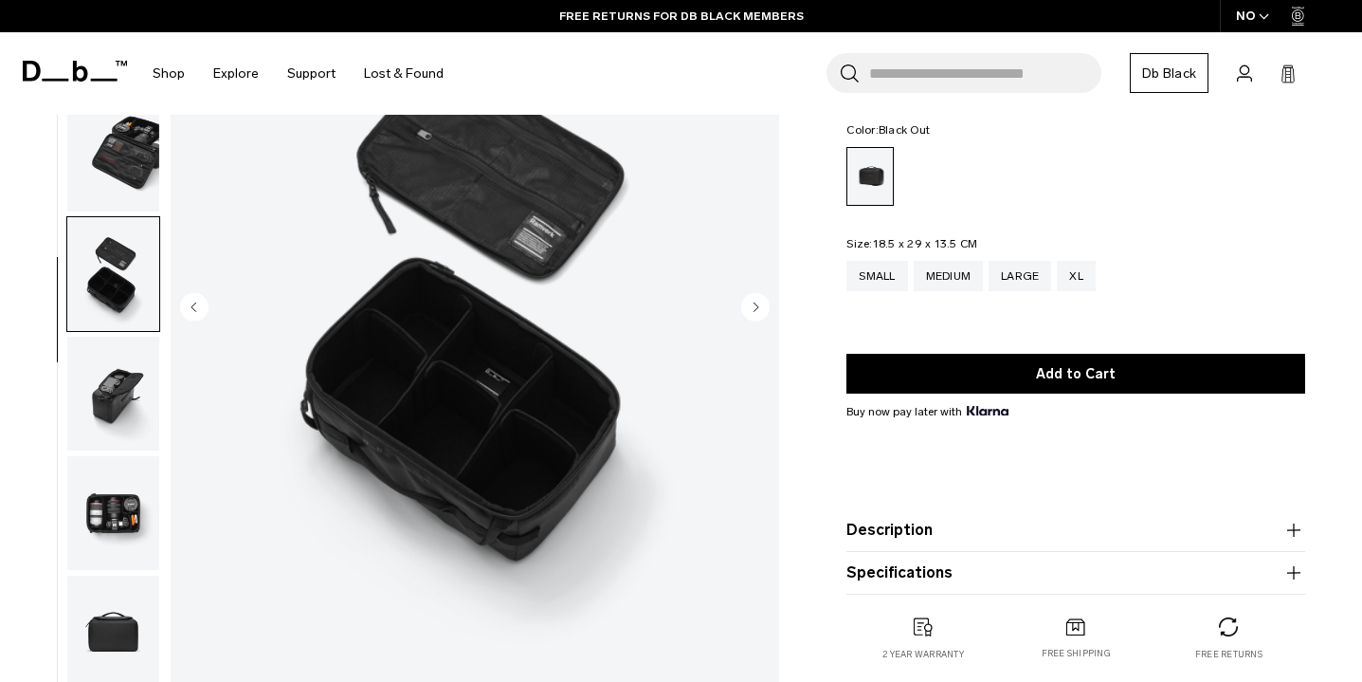
click at [131, 382] on img "button" at bounding box center [113, 394] width 92 height 114
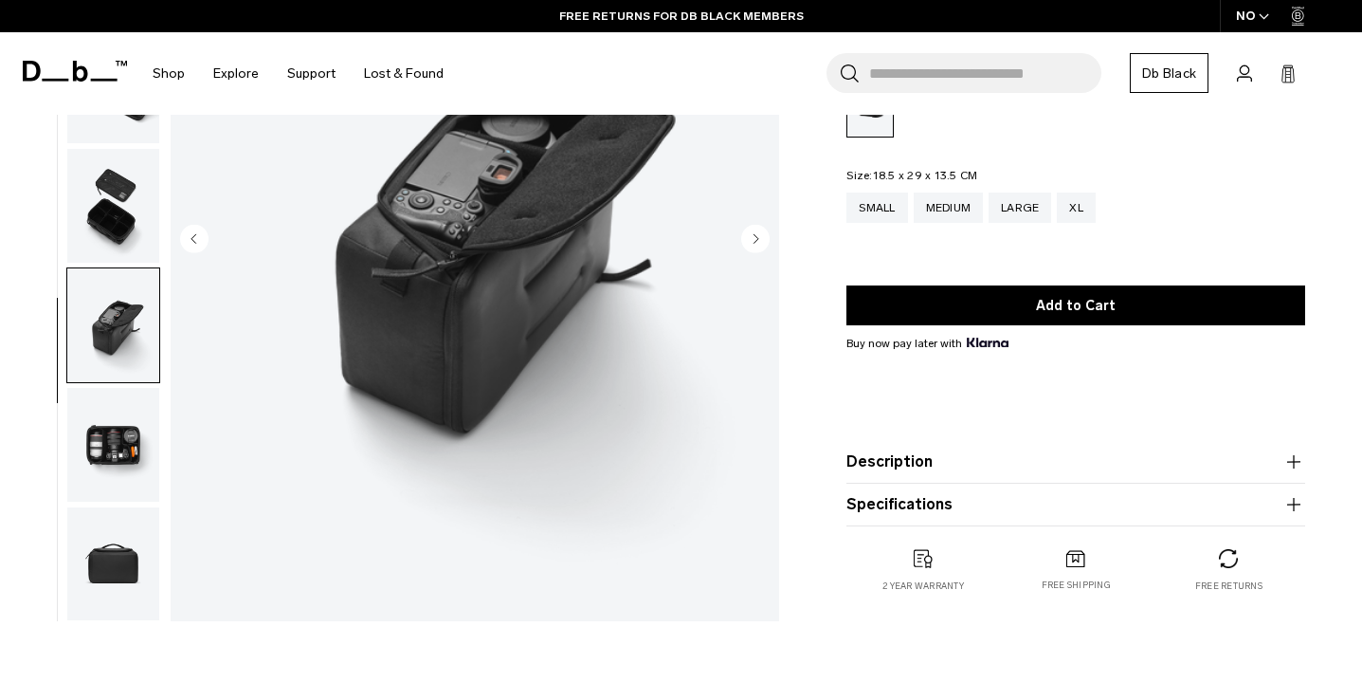
click at [127, 436] on img "button" at bounding box center [113, 445] width 92 height 114
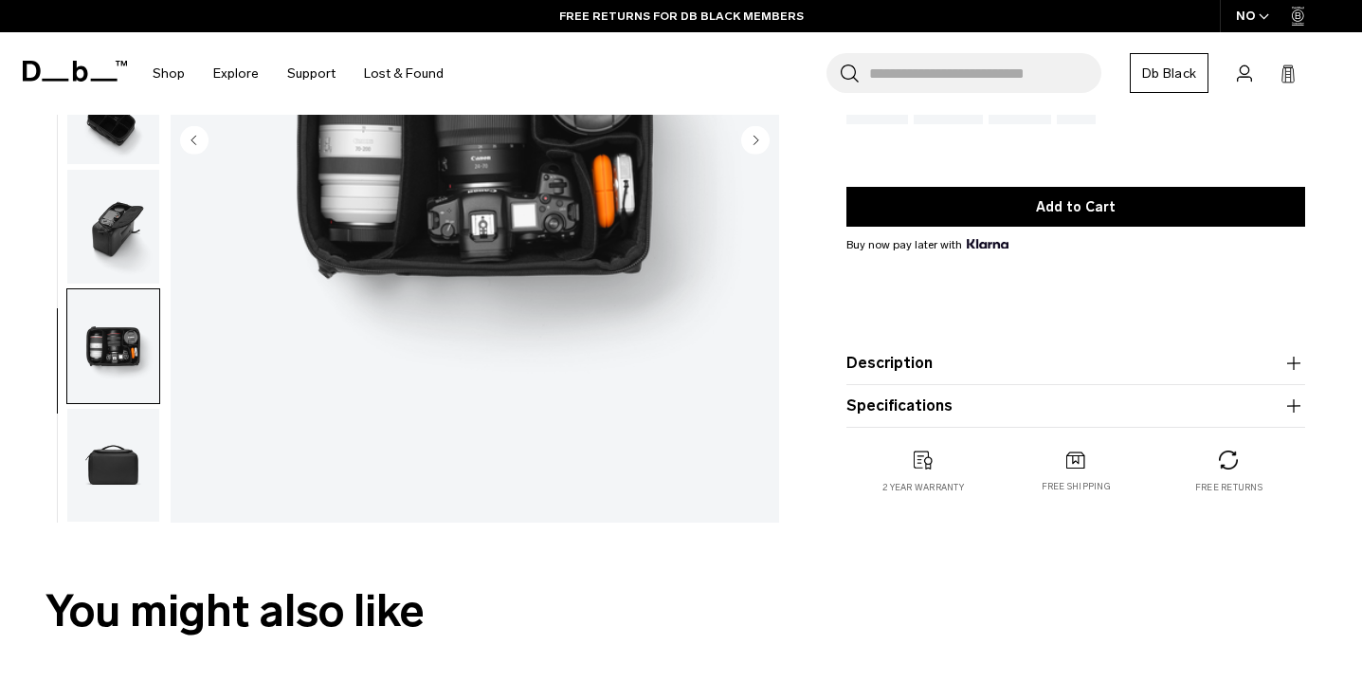
scroll to position [367, 0]
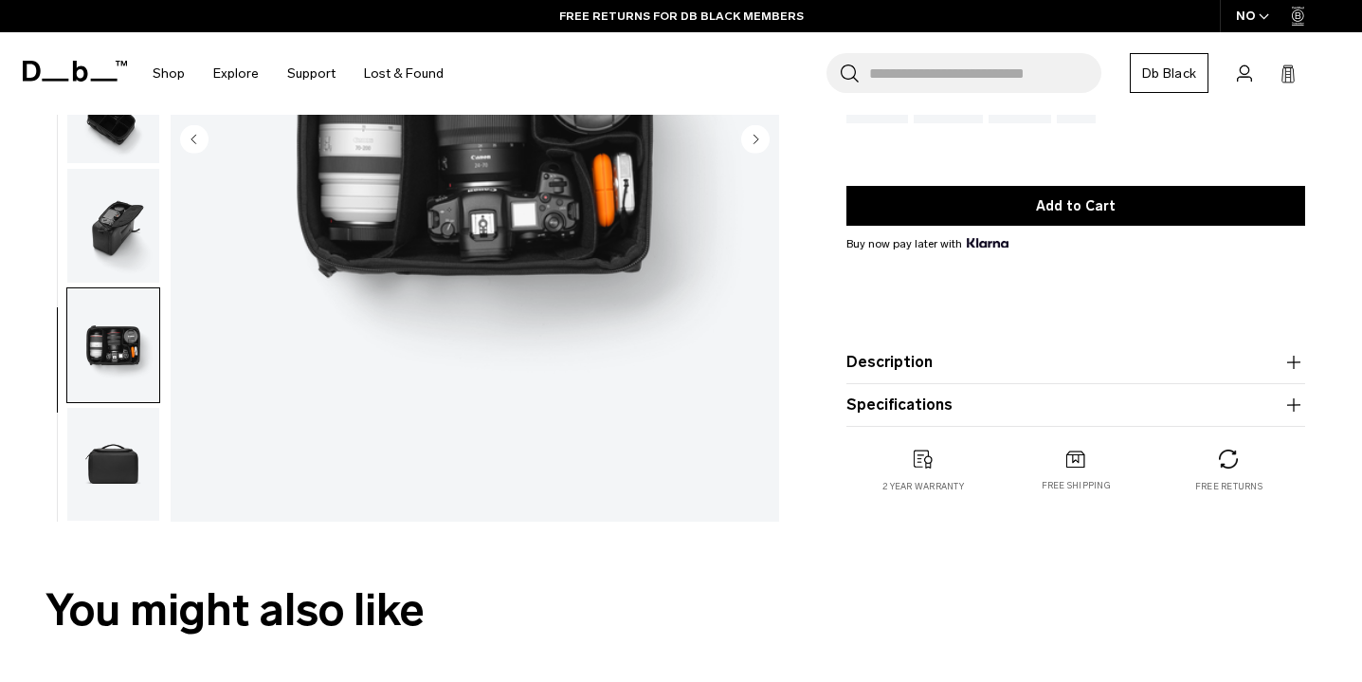
click at [125, 445] on img "button" at bounding box center [113, 465] width 92 height 114
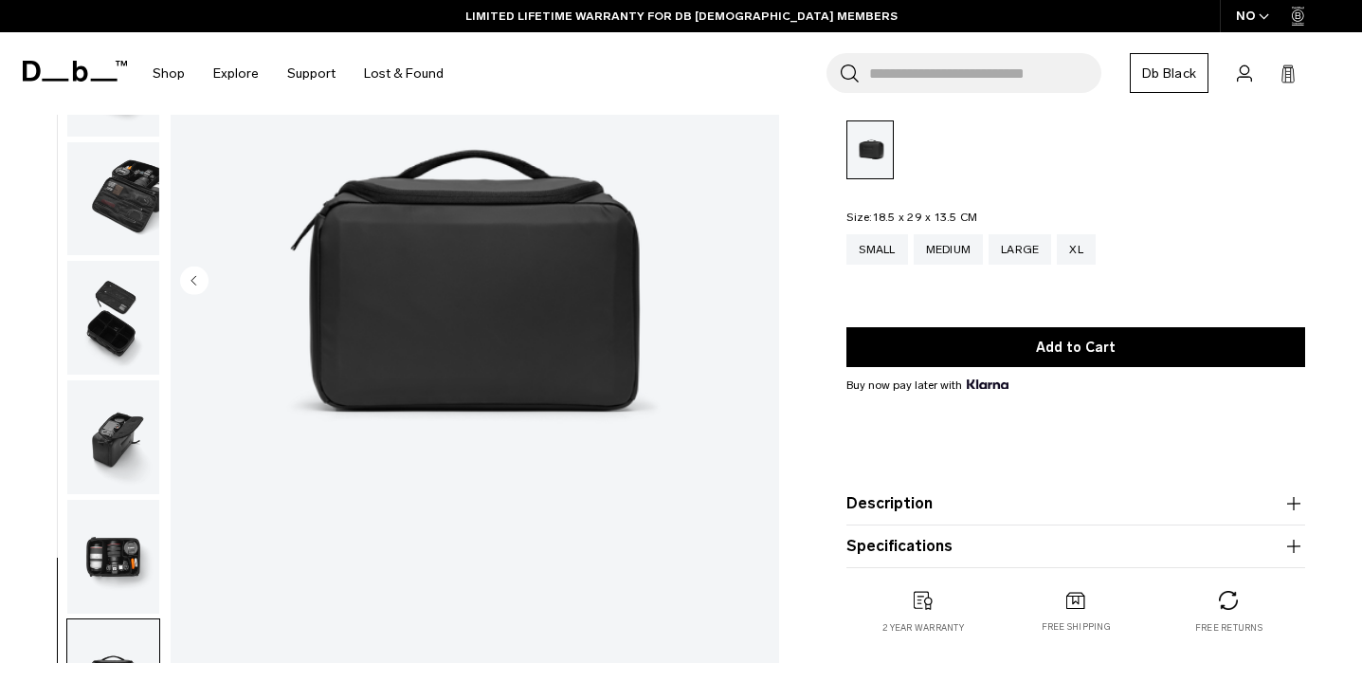
scroll to position [0, 0]
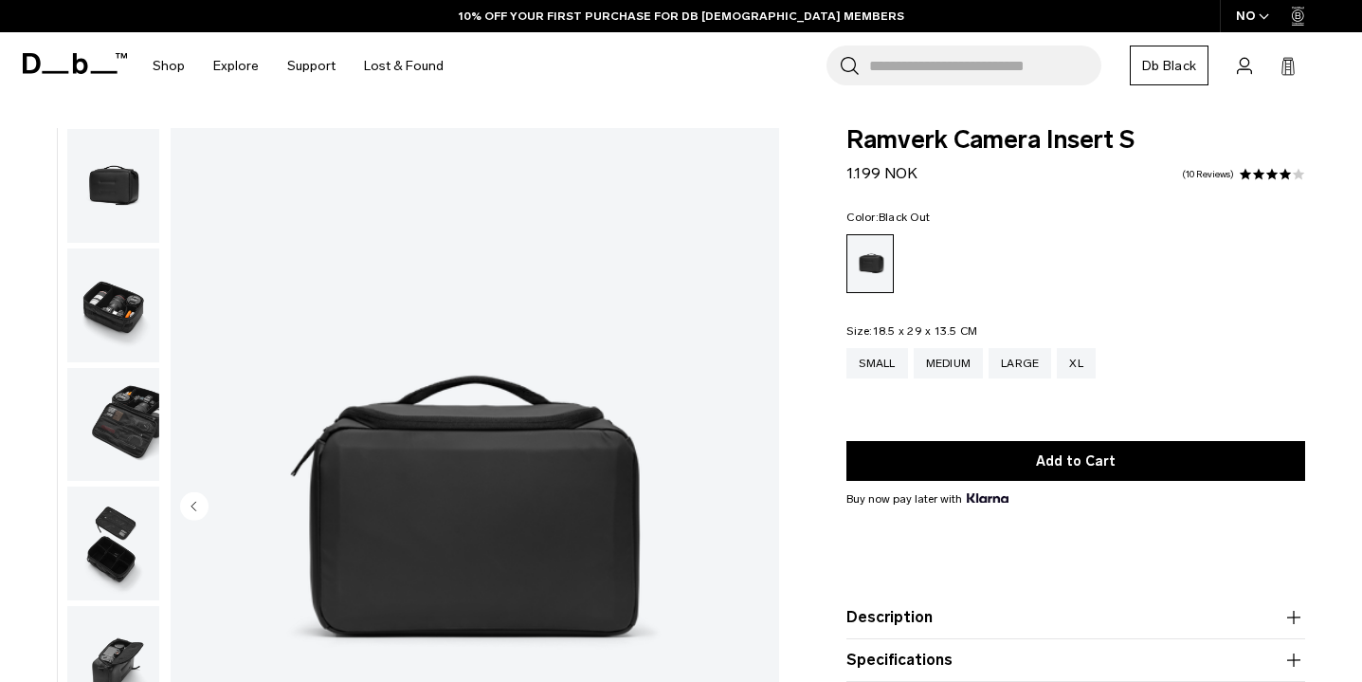
click at [118, 282] on img "button" at bounding box center [113, 305] width 92 height 114
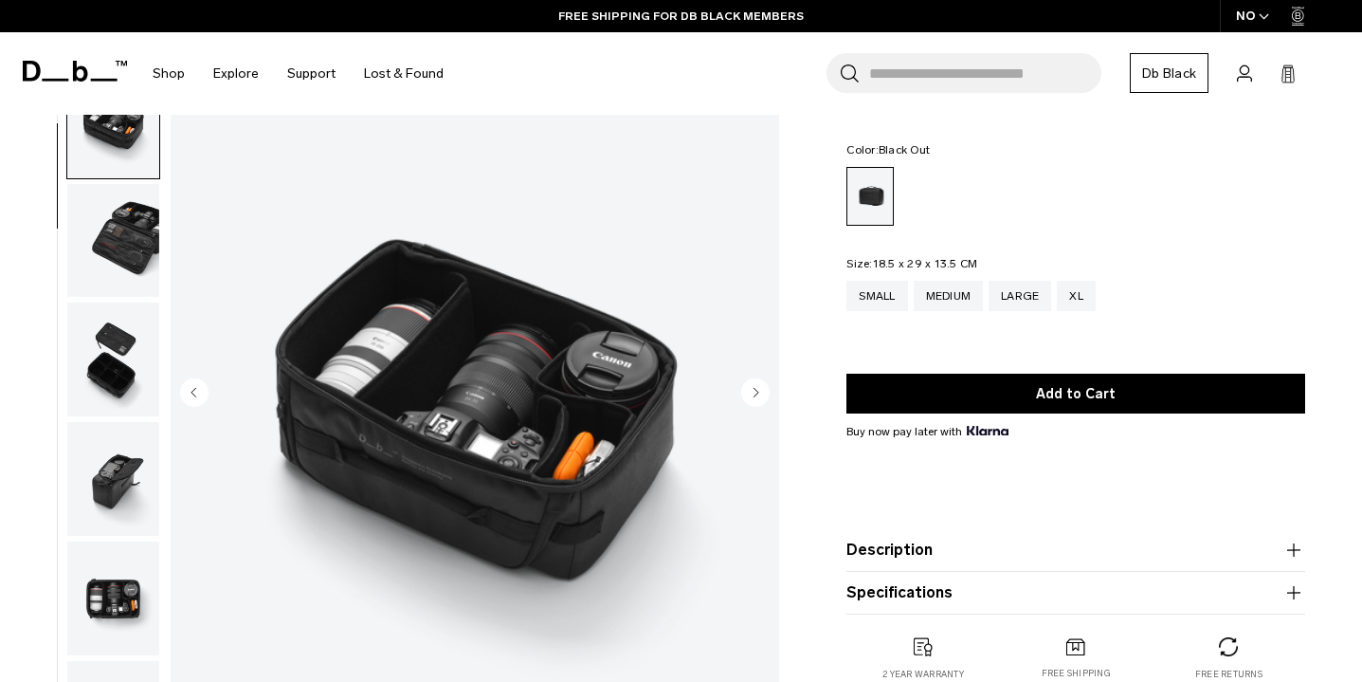
scroll to position [113, 0]
click at [120, 290] on img "button" at bounding box center [113, 242] width 92 height 114
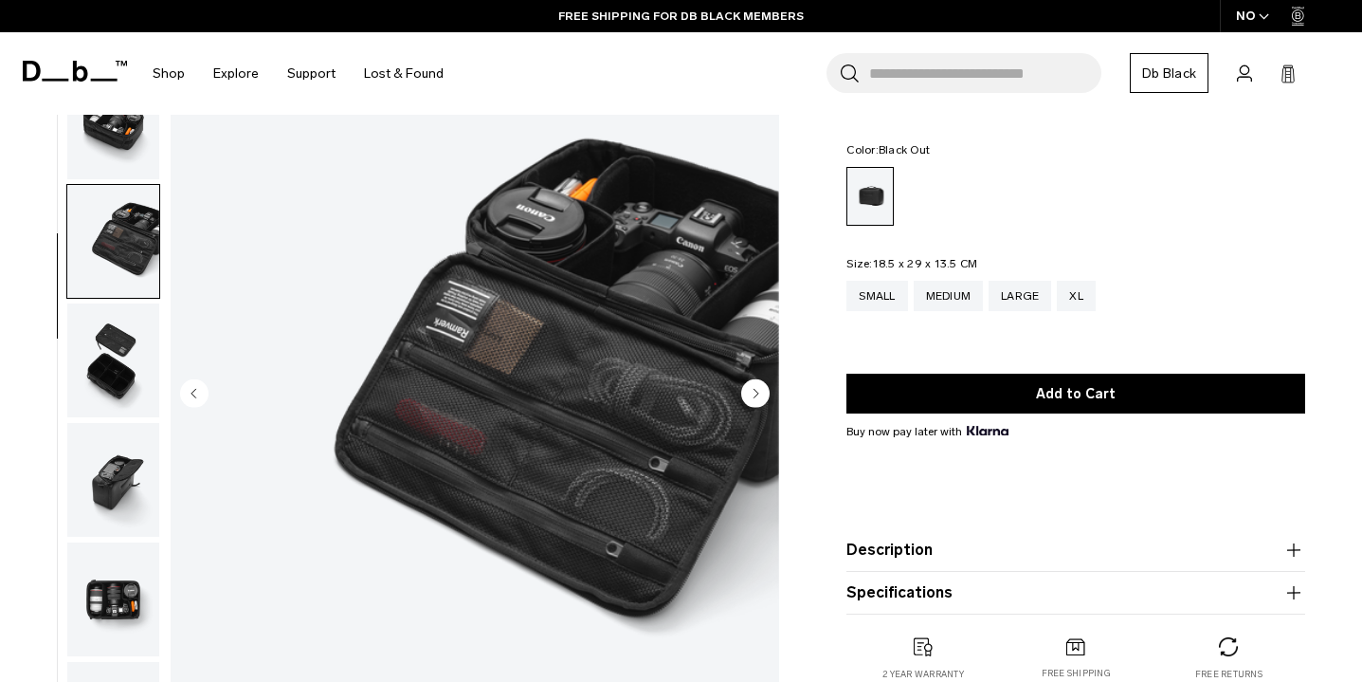
click at [119, 332] on img "button" at bounding box center [113, 360] width 92 height 114
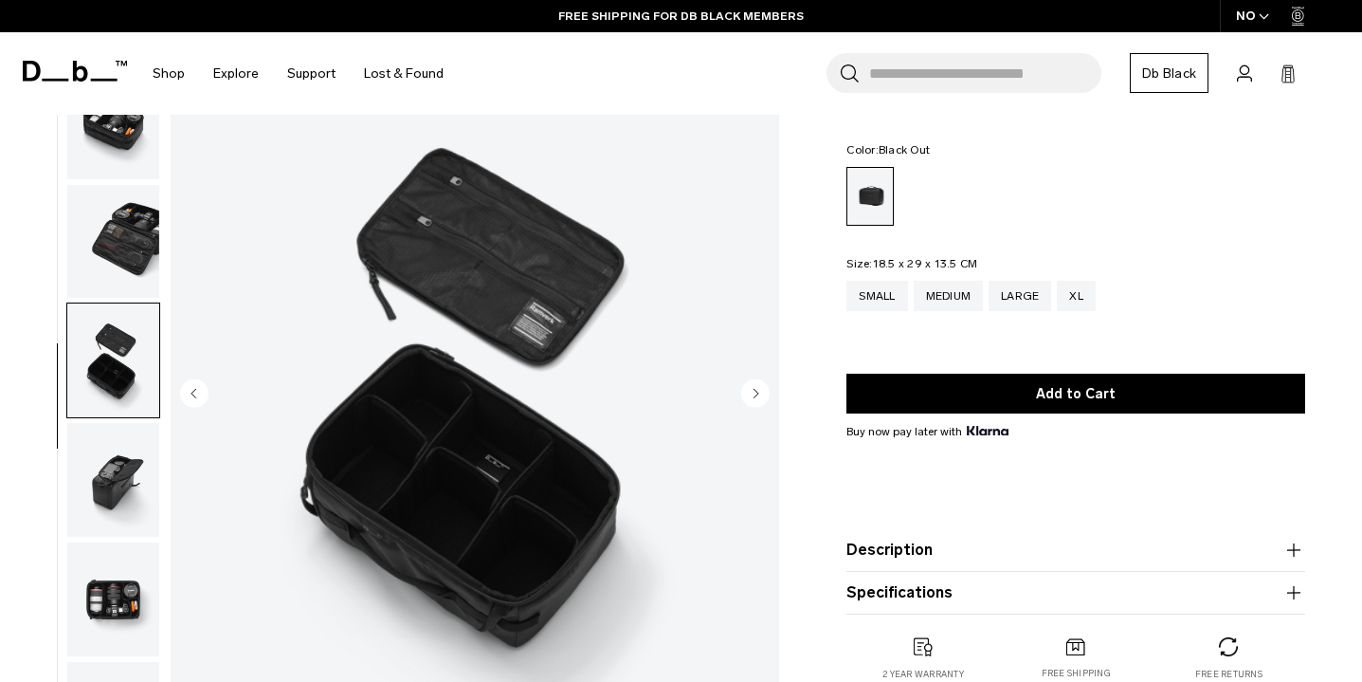
click at [135, 457] on img "button" at bounding box center [113, 480] width 92 height 114
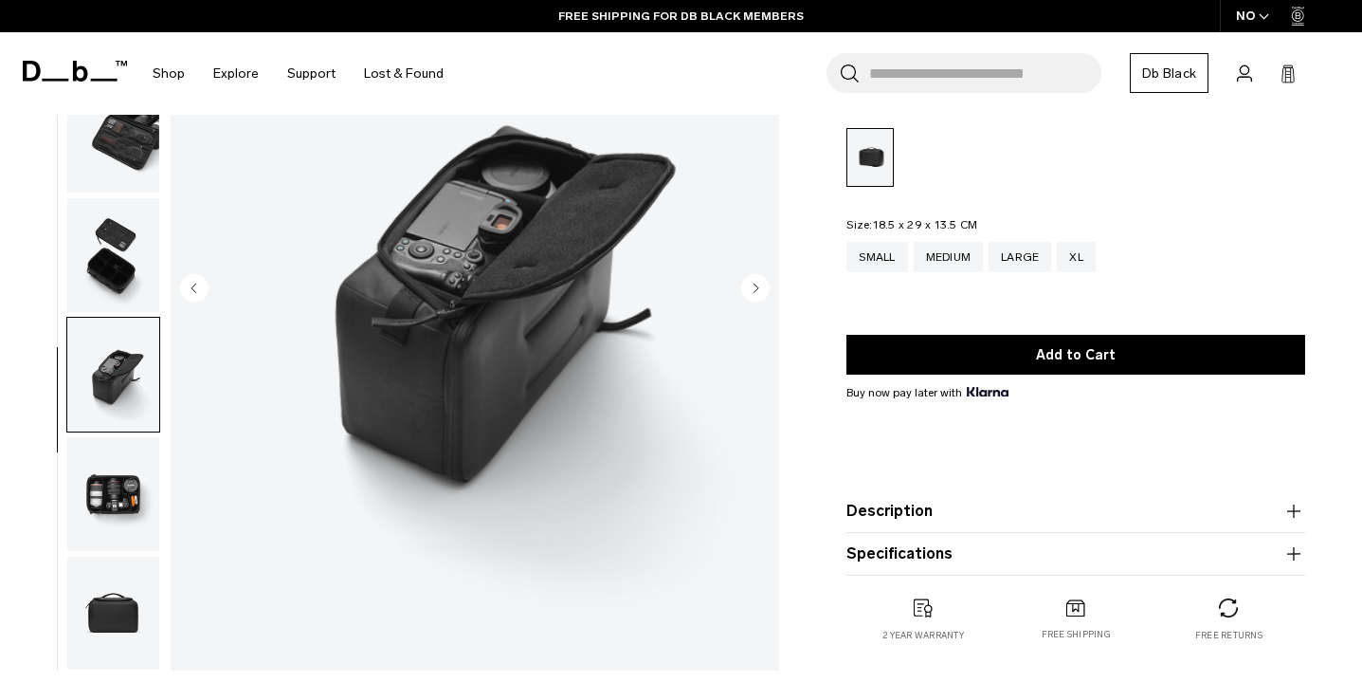
scroll to position [220, 0]
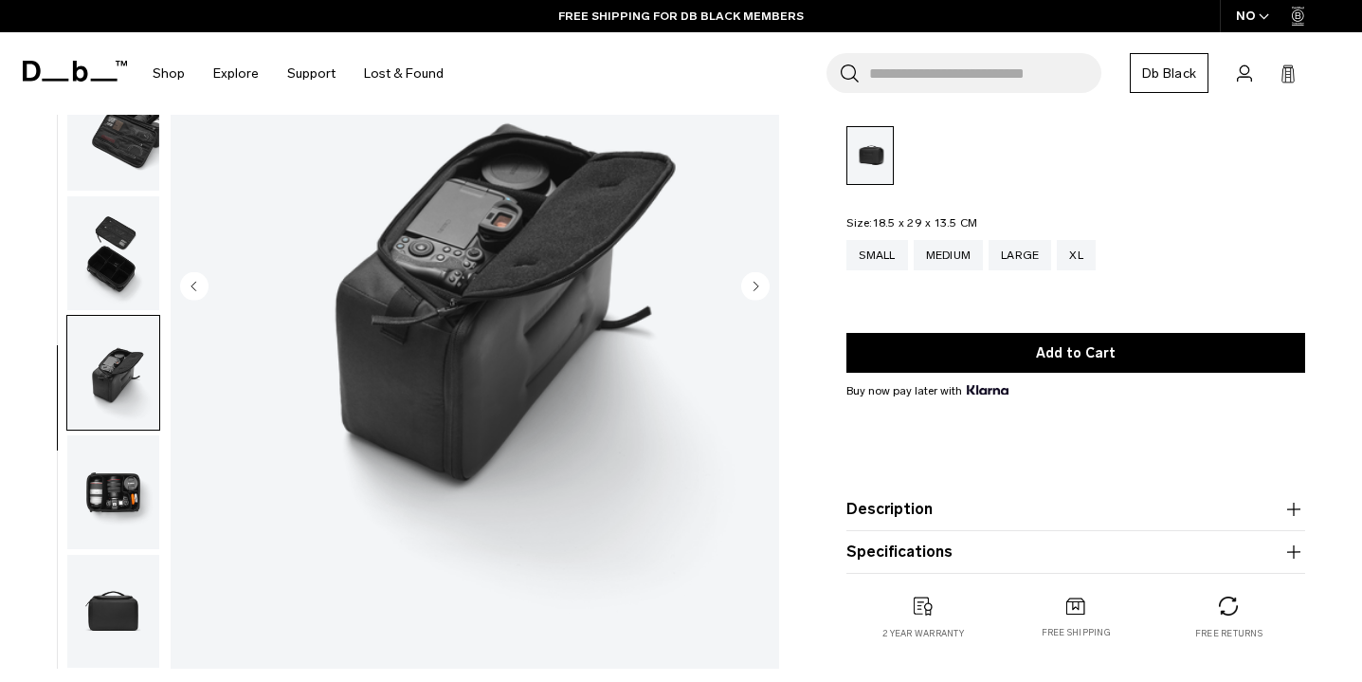
click at [129, 484] on img "button" at bounding box center [113, 492] width 92 height 114
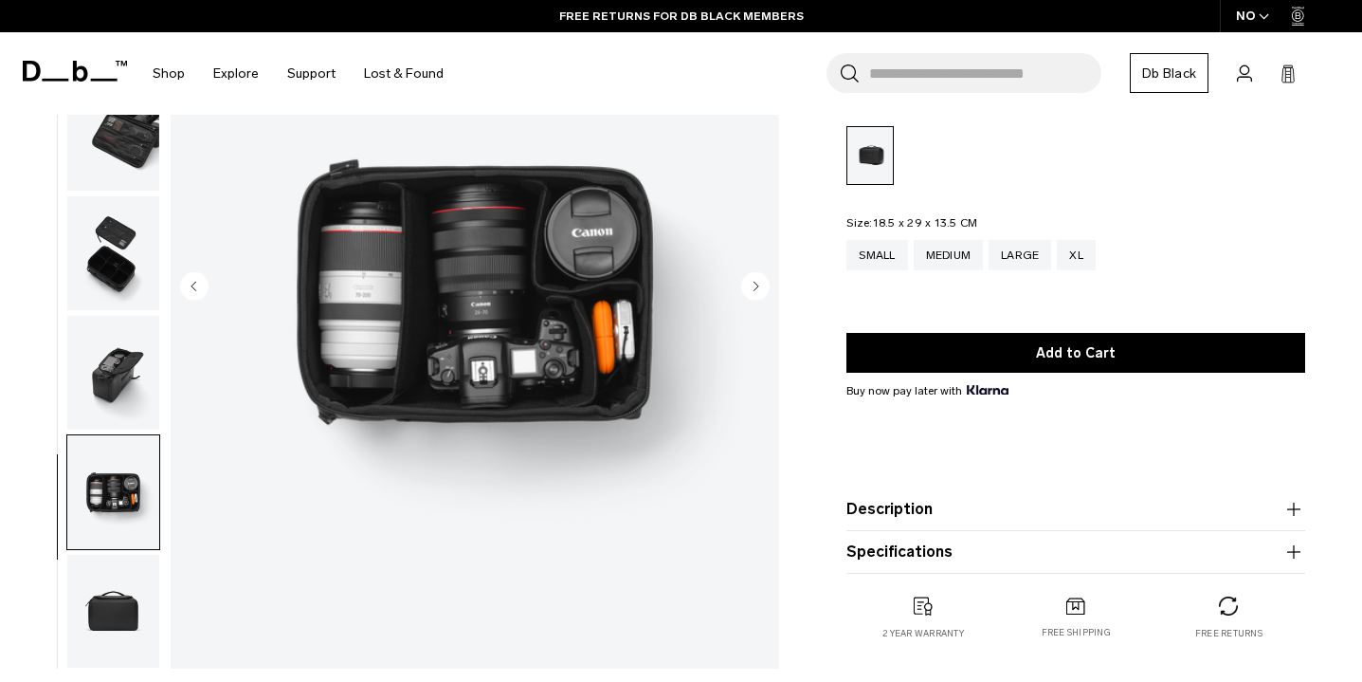
click at [126, 385] on img "button" at bounding box center [113, 373] width 92 height 114
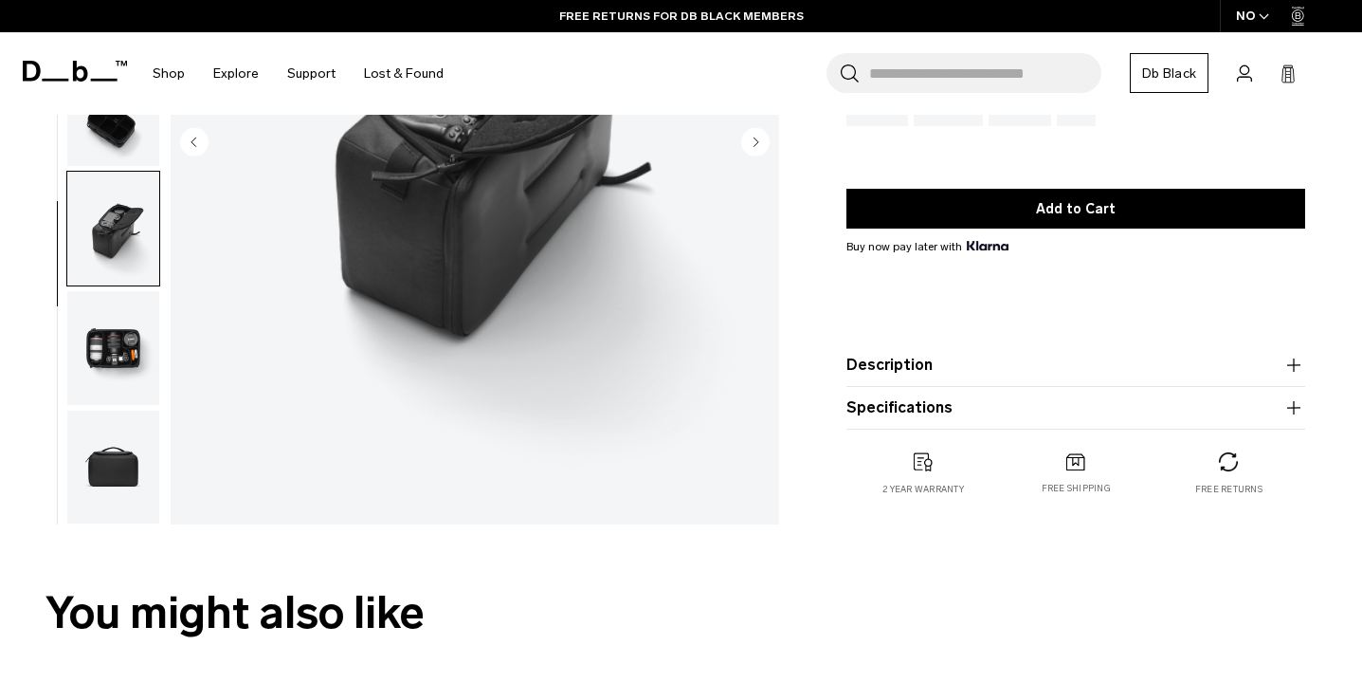
scroll to position [366, 0]
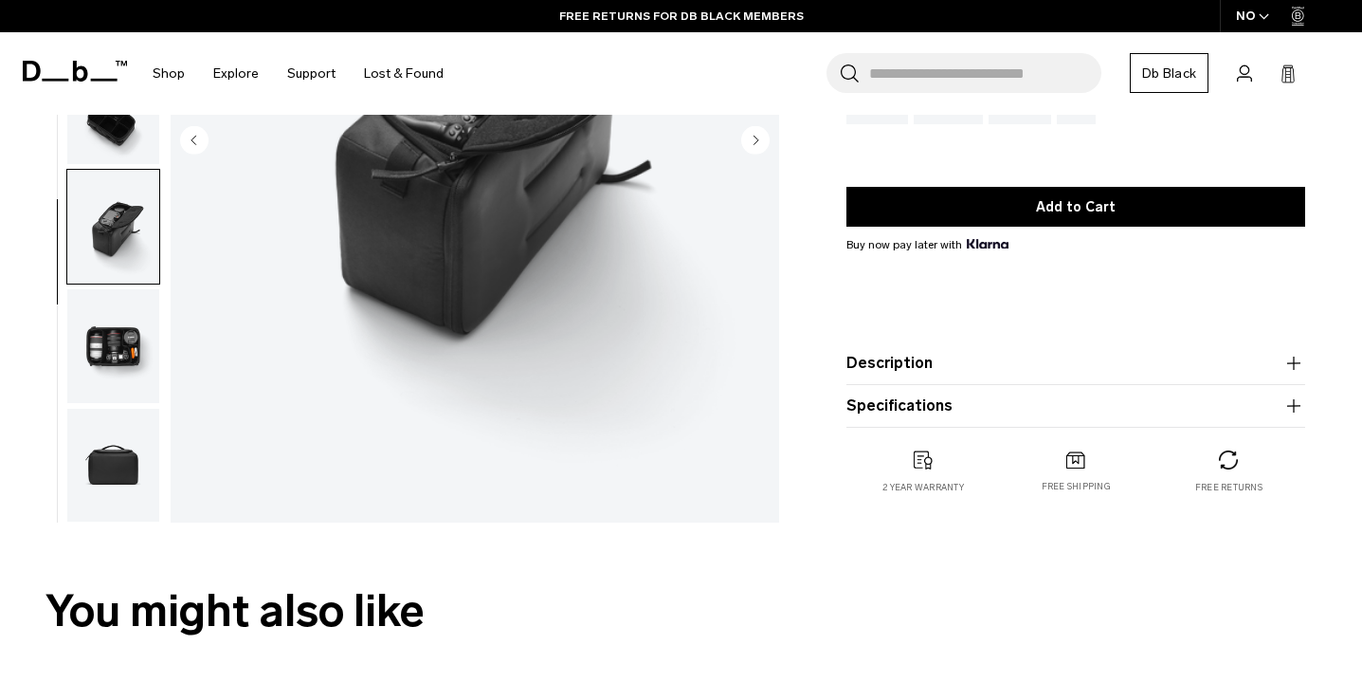
click at [130, 484] on img "button" at bounding box center [113, 466] width 92 height 114
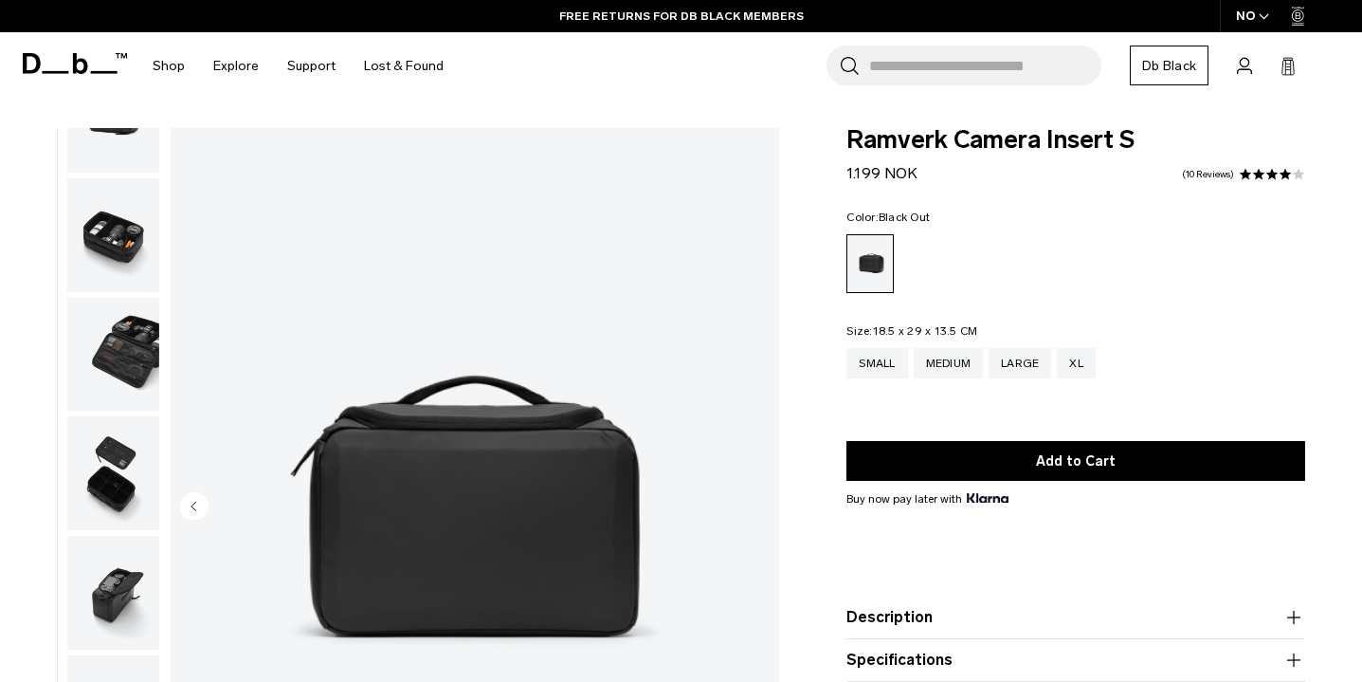
scroll to position [0, 0]
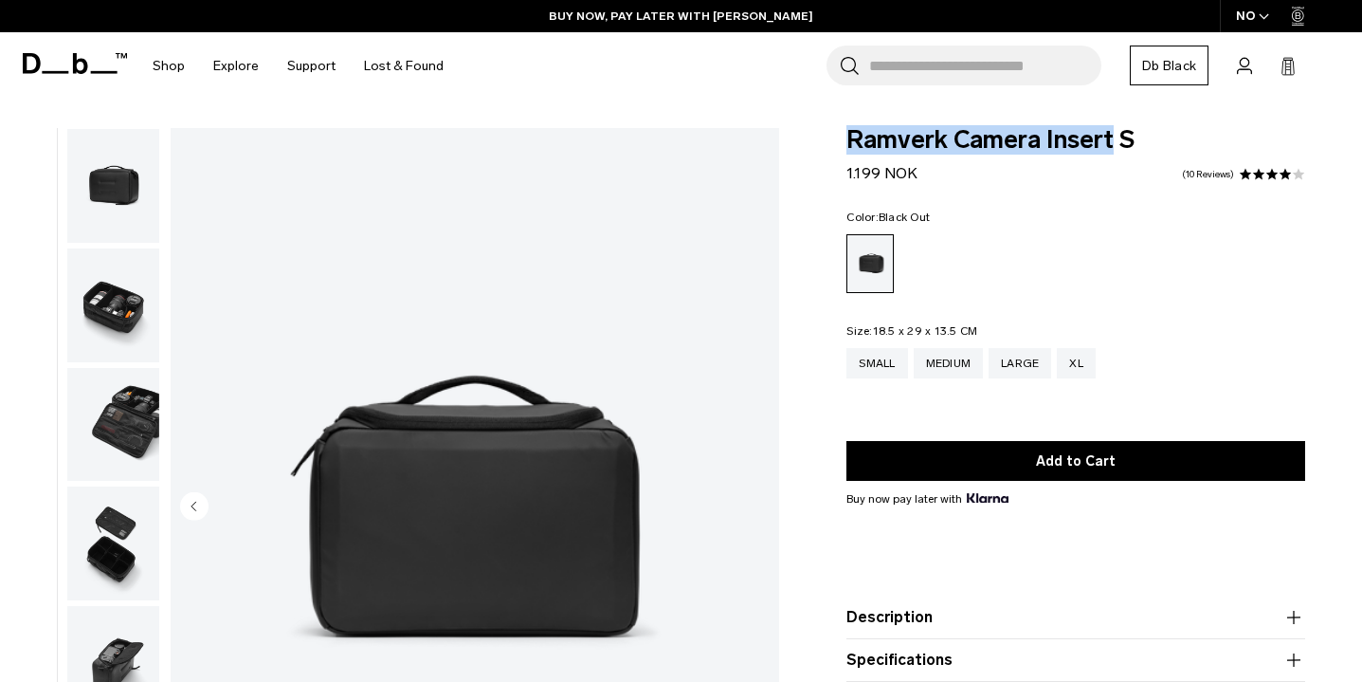
drag, startPoint x: 853, startPoint y: 150, endPoint x: 1112, endPoint y: 153, distance: 258.8
click at [1112, 153] on span "Ramverk Camera Insert S" at bounding box center [1075, 140] width 459 height 25
copy span "Ramverk Camera Insert"
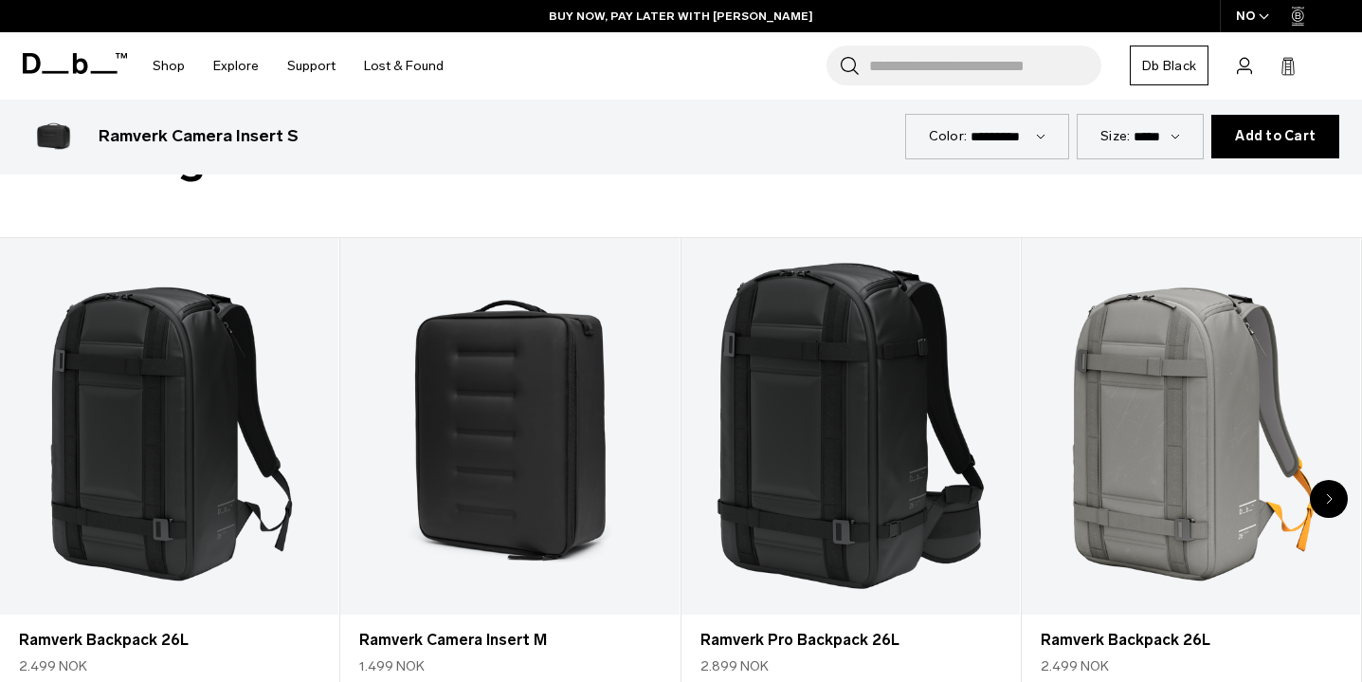
scroll to position [765, 0]
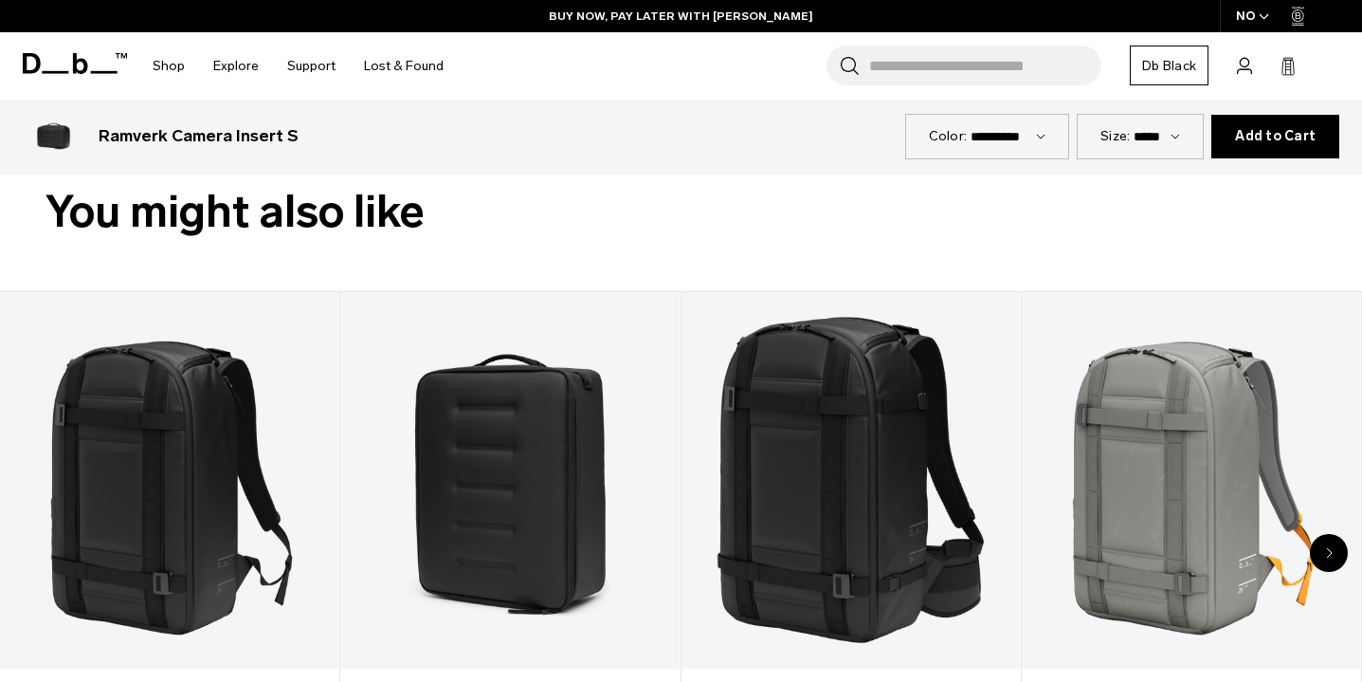
click at [1335, 559] on div "Next slide" at bounding box center [1329, 553] width 38 height 38
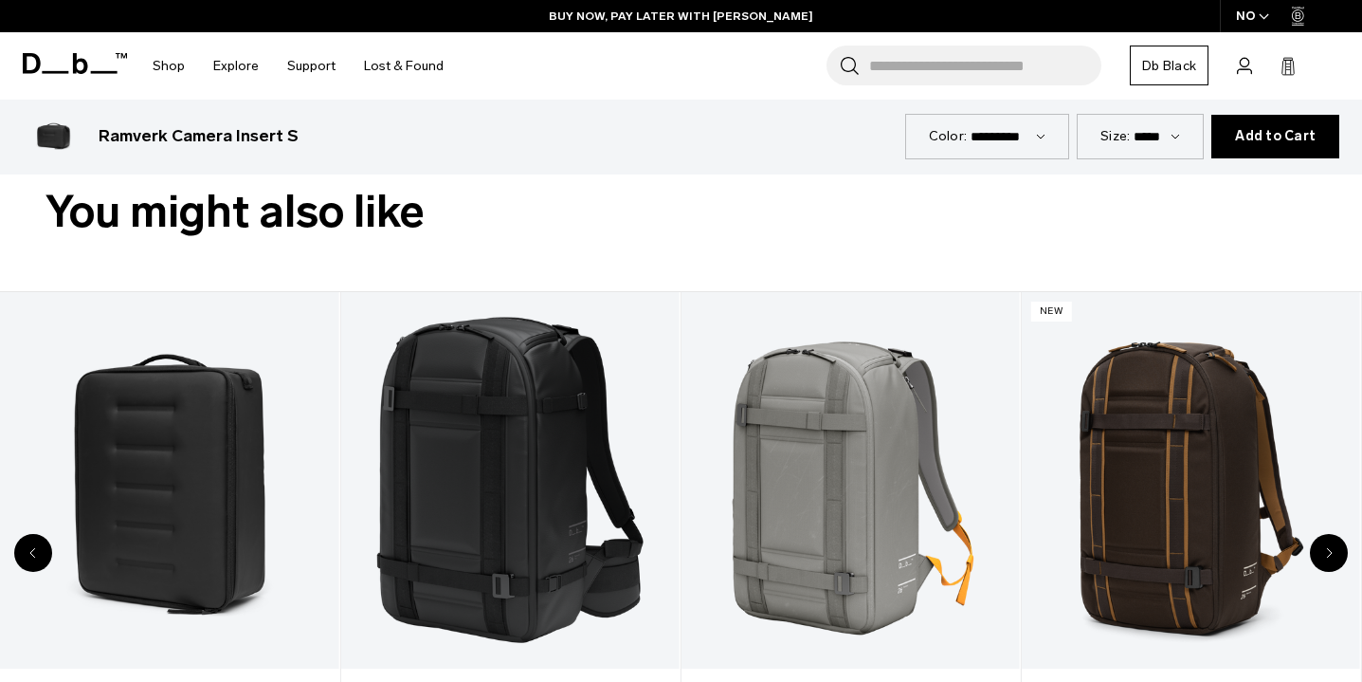
click at [1335, 559] on div "Next slide" at bounding box center [1329, 553] width 38 height 38
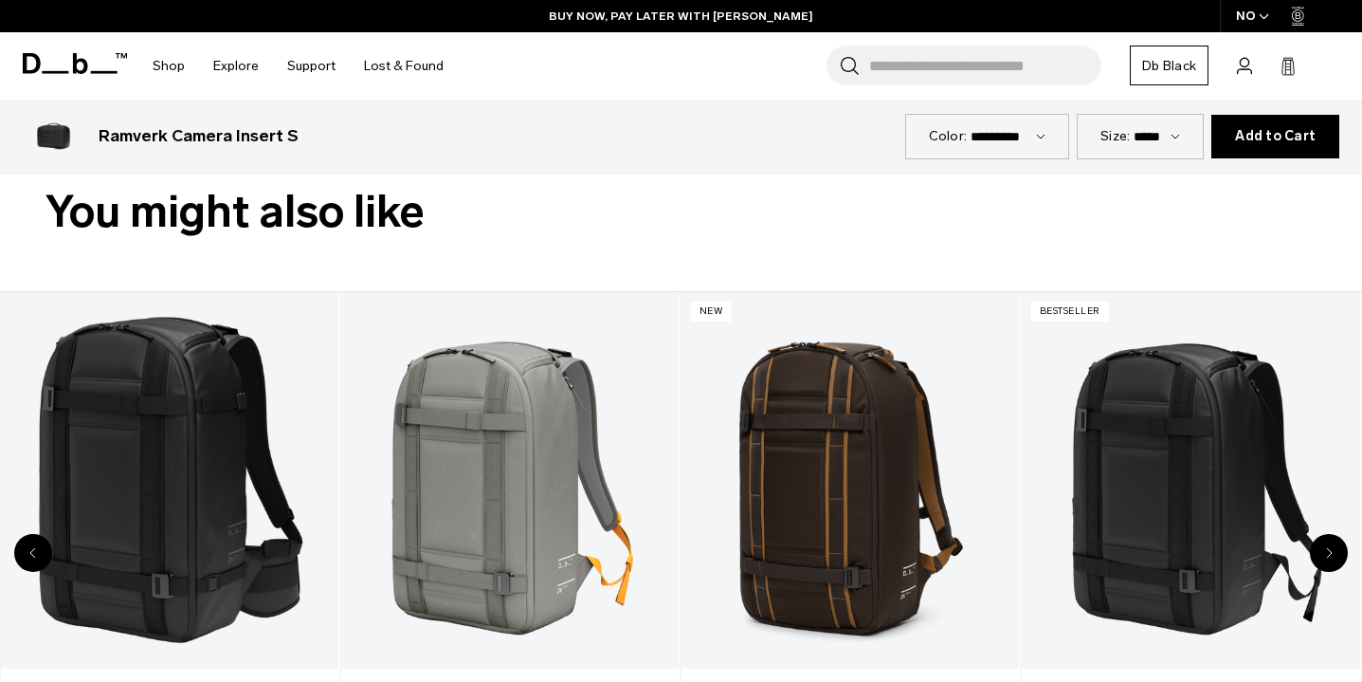
click at [1335, 559] on div "Next slide" at bounding box center [1329, 553] width 38 height 38
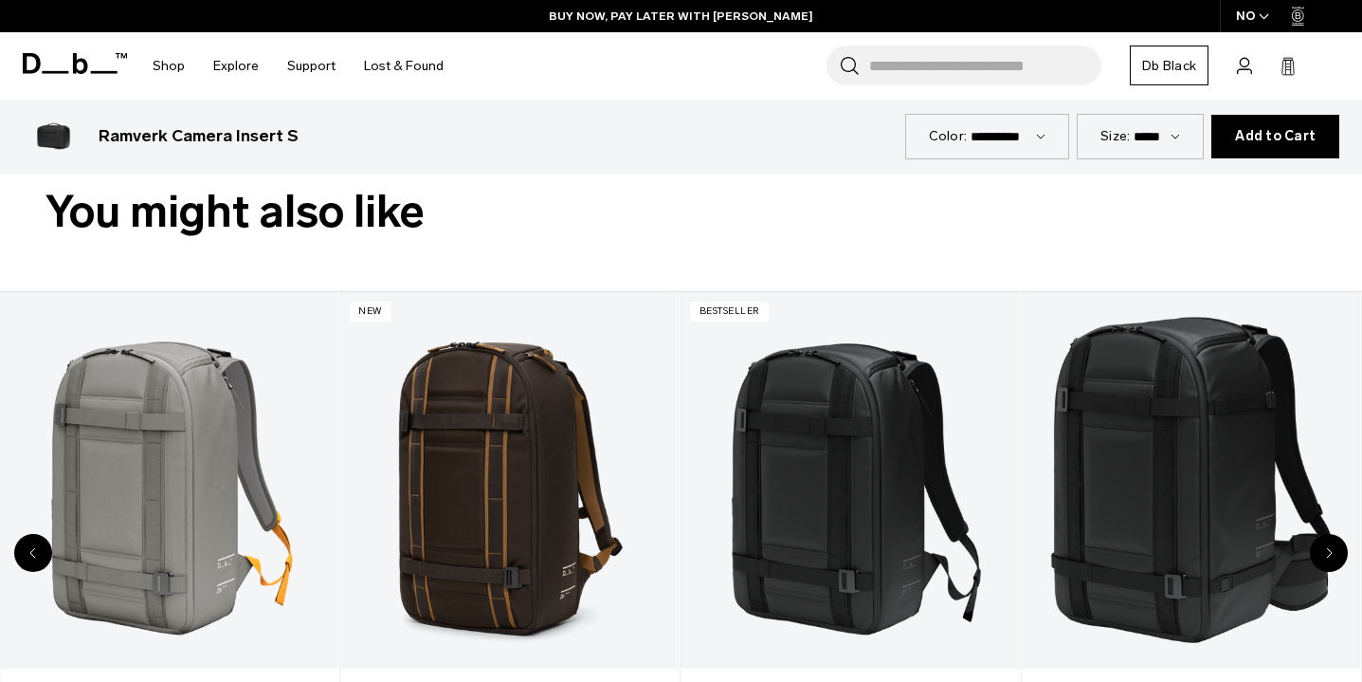
click at [1335, 559] on div "Next slide" at bounding box center [1329, 553] width 38 height 38
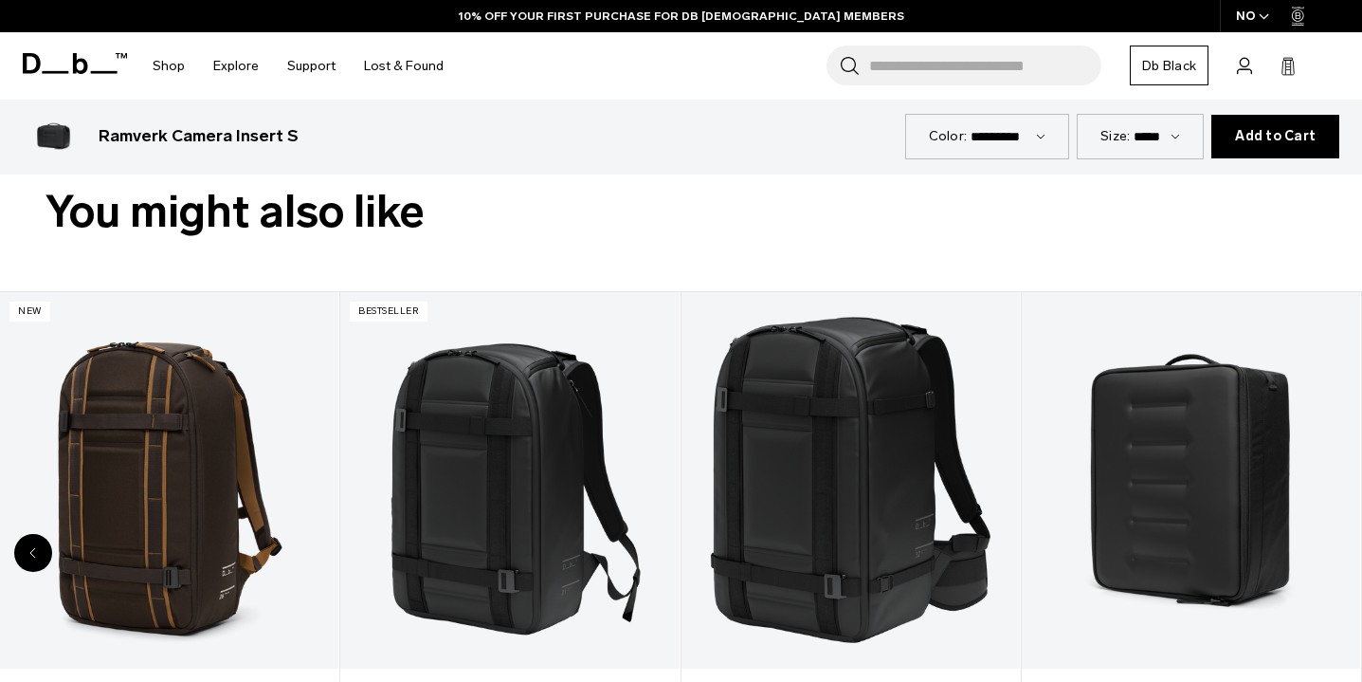
click at [1335, 559] on div "8 / 8" at bounding box center [1191, 480] width 338 height 376
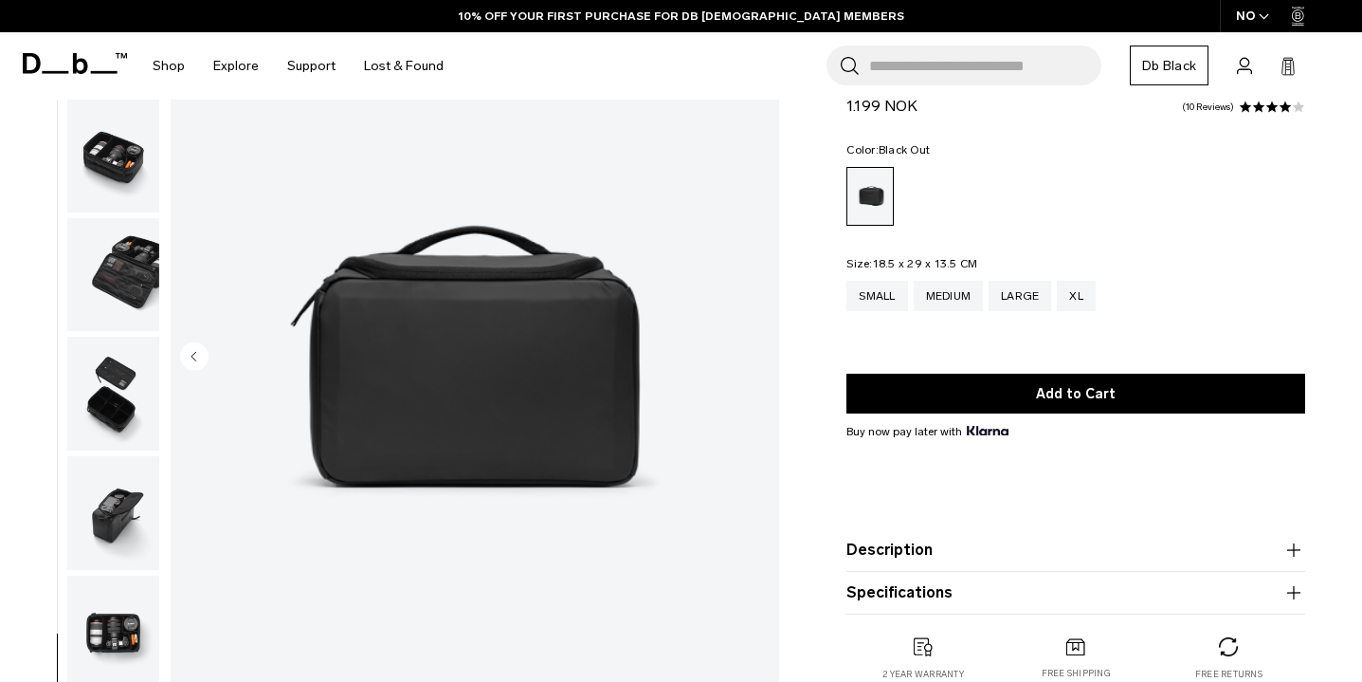
scroll to position [0, 0]
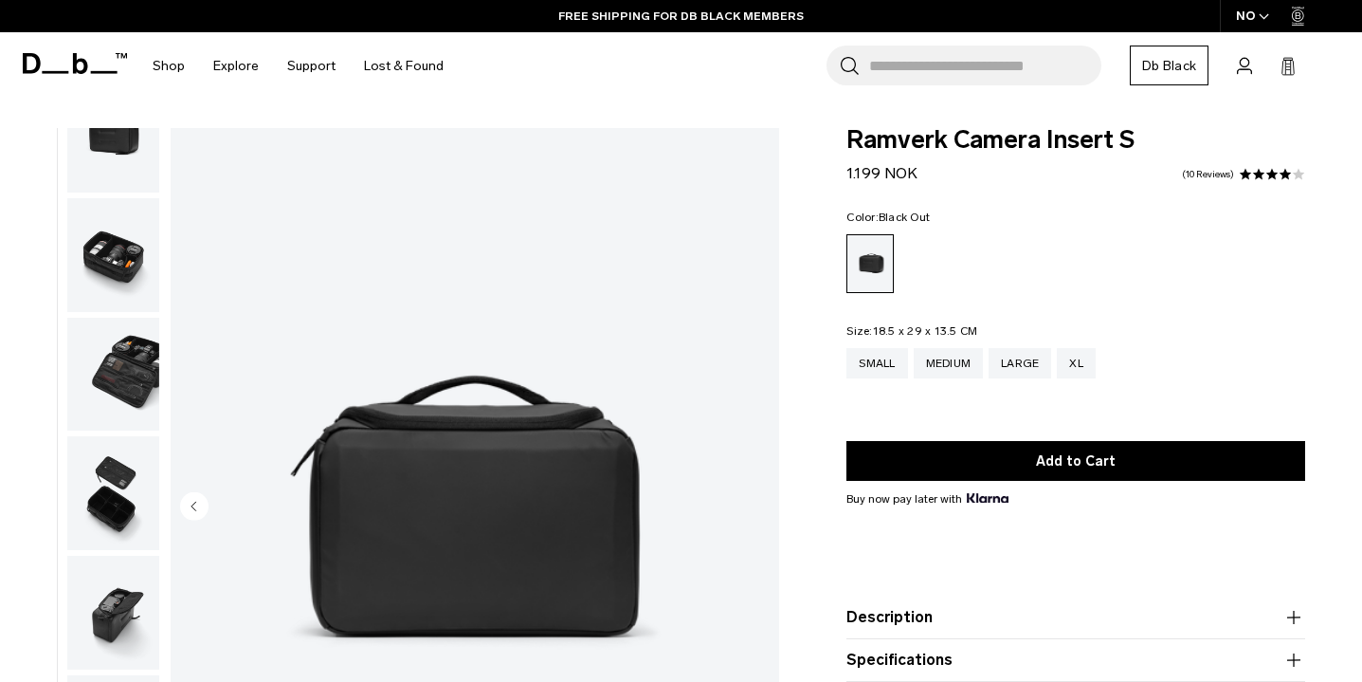
click at [120, 376] on img "button" at bounding box center [113, 375] width 92 height 114
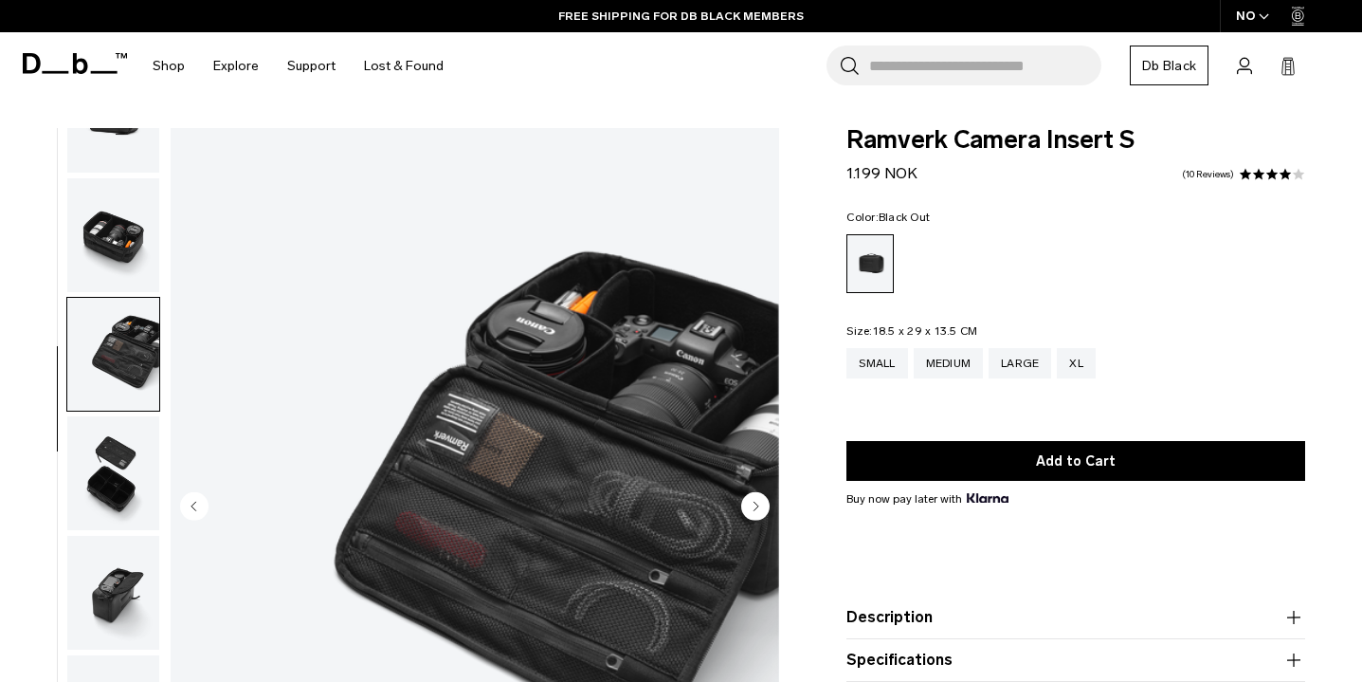
click at [113, 212] on img "button" at bounding box center [113, 235] width 92 height 114
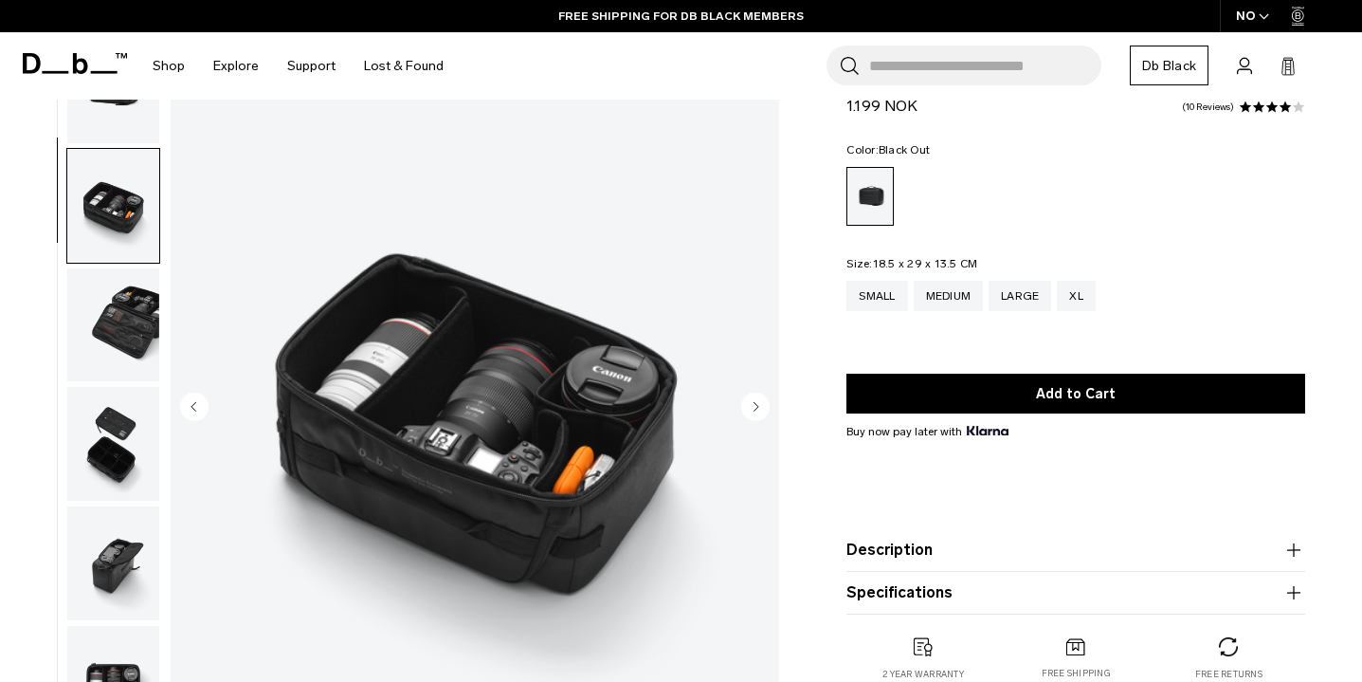
scroll to position [101, 0]
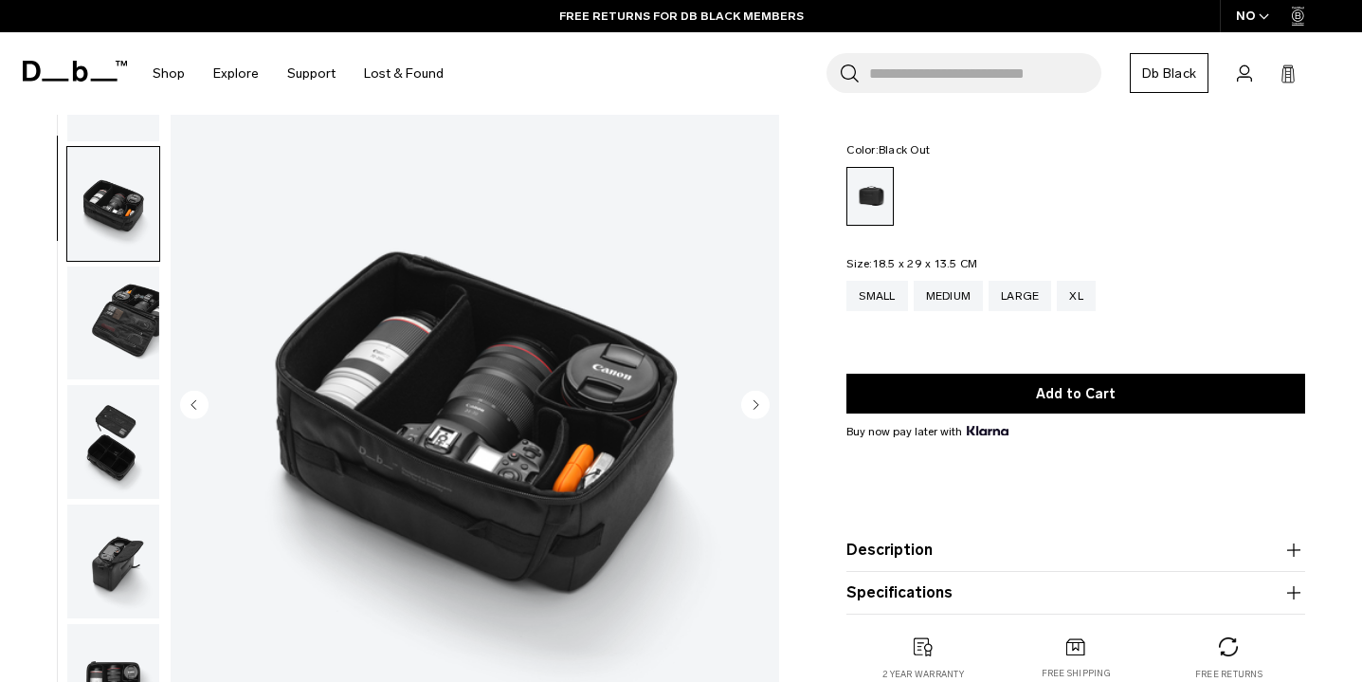
click at [124, 535] on img "button" at bounding box center [113, 561] width 92 height 114
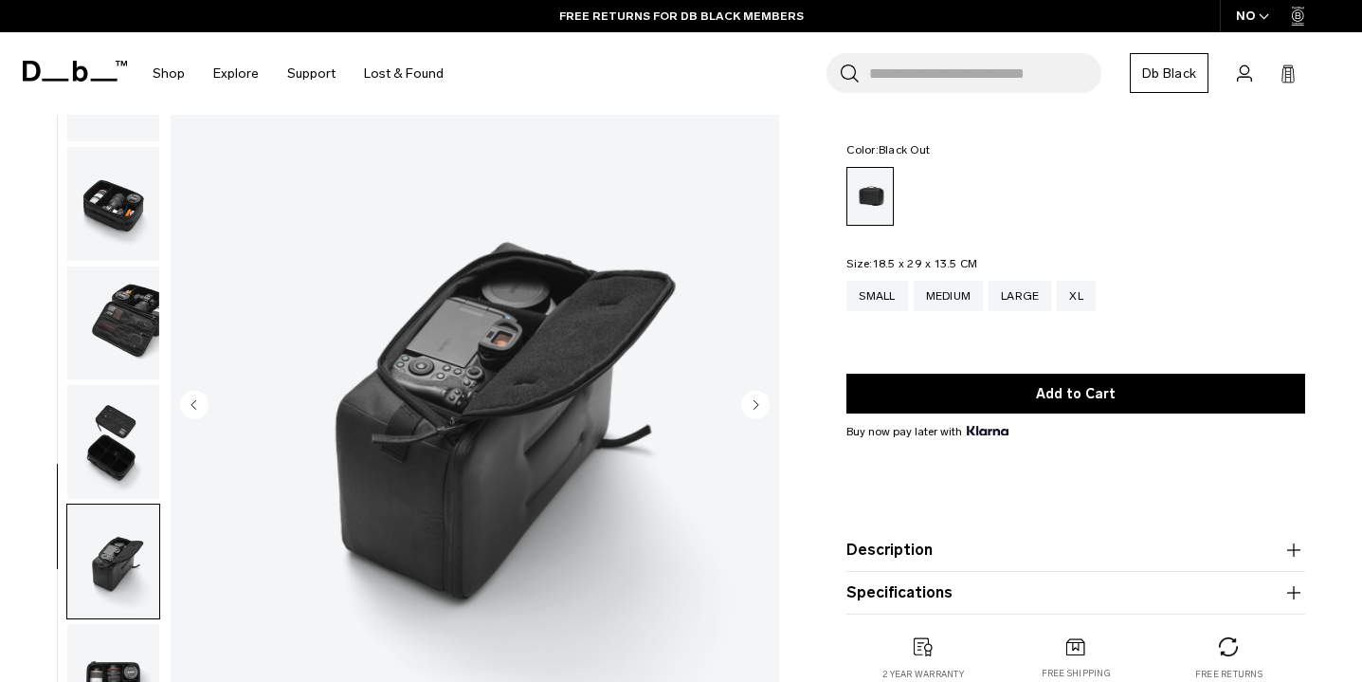
scroll to position [0, 0]
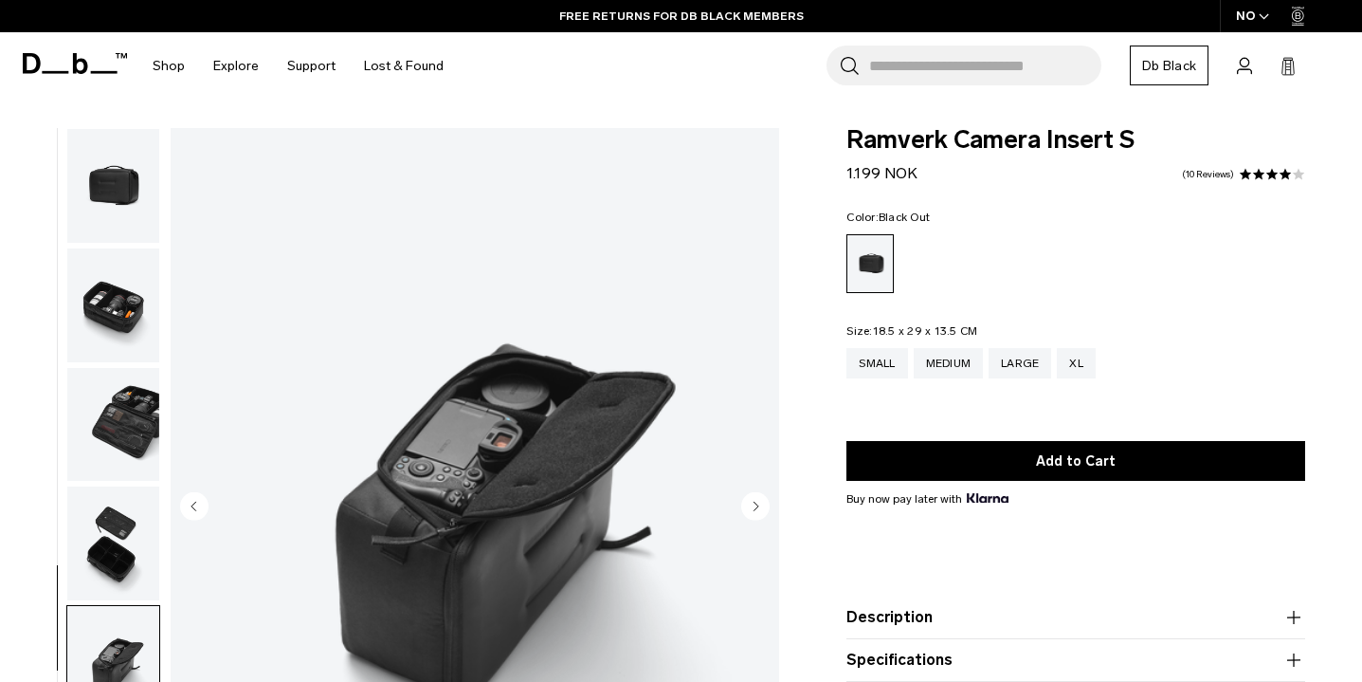
click at [117, 172] on img "button" at bounding box center [113, 186] width 92 height 114
